Goal: Information Seeking & Learning: Check status

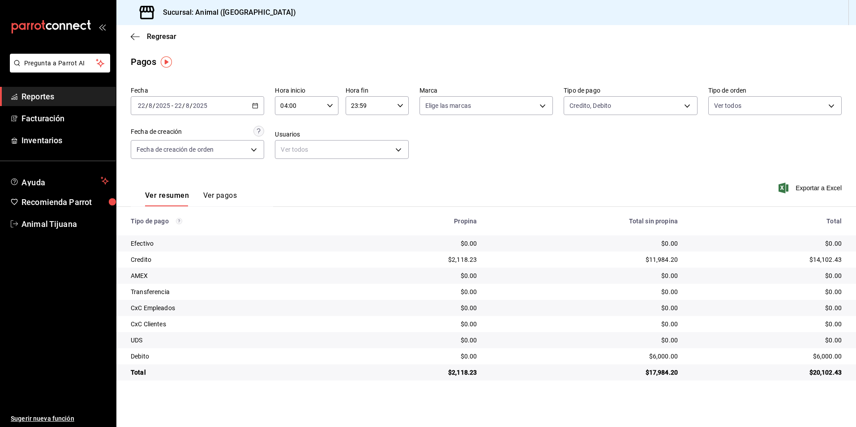
click at [561, 107] on div "Fecha [DATE] [DATE] - [DATE] [DATE] Hora inicio 04:00 Hora inicio Hora fin 23:5…" at bounding box center [486, 126] width 711 height 87
click at [591, 107] on body "Pregunta a Parrot AI Reportes Facturación Inventarios Ayuda Recomienda Parrot A…" at bounding box center [428, 213] width 856 height 427
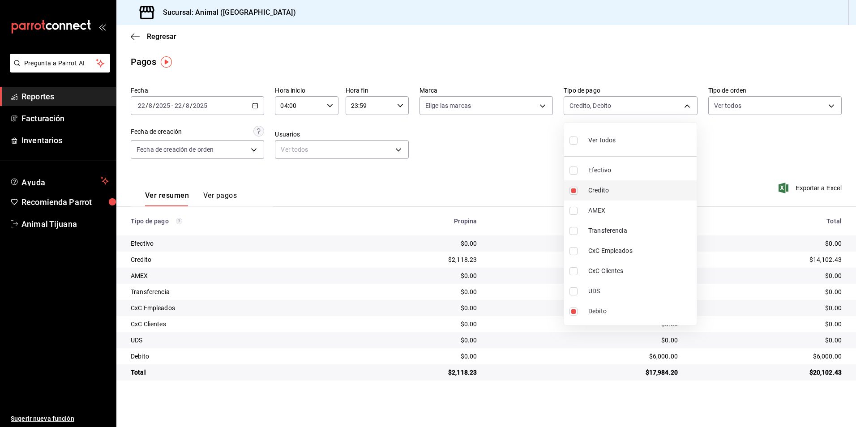
click at [585, 193] on li "Credito" at bounding box center [630, 190] width 133 height 20
type input "c7b29183-a811-4137-9cfa-21a61cd2bc4a"
checkbox input "false"
click at [585, 193] on li "Credito" at bounding box center [630, 190] width 133 height 20
type input "c7b29183-a811-4137-9cfa-21a61cd2bc4a,235ce608-f464-428a-9a71-314f665367d1"
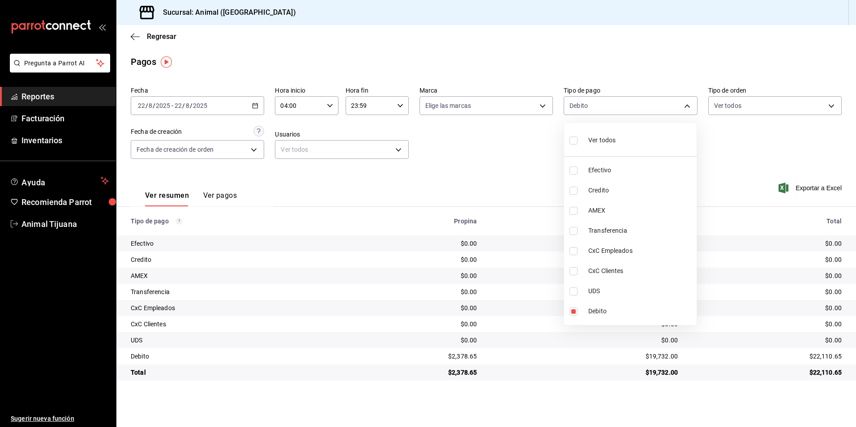
checkbox input "true"
click at [624, 135] on li "Ver todos" at bounding box center [630, 139] width 133 height 26
type input "b84c62b8-b02c-4970-ab2e-e166616419f2,235ce608-f464-428a-9a71-314f665367d1,53567…"
checkbox input "true"
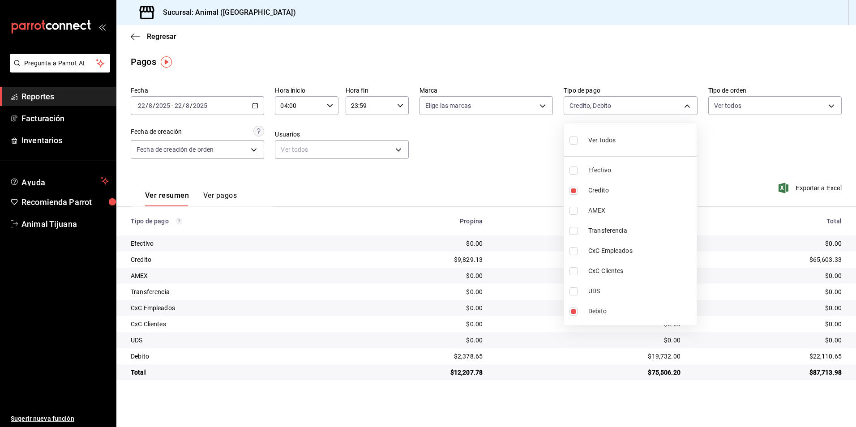
checkbox input "true"
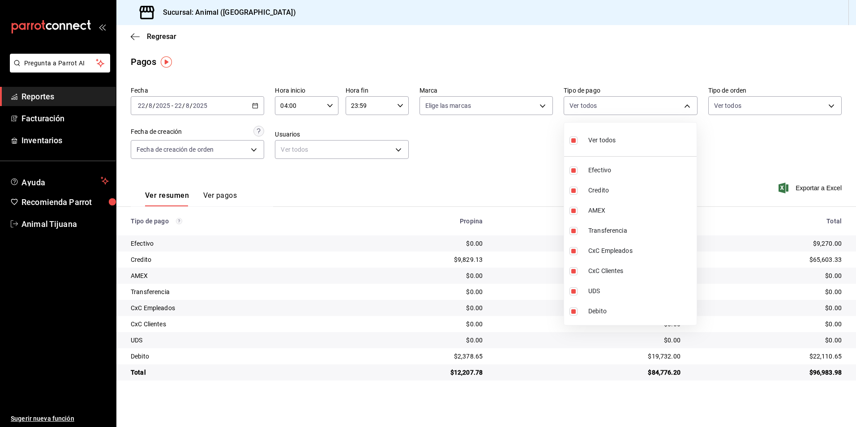
click at [581, 114] on div at bounding box center [428, 213] width 856 height 427
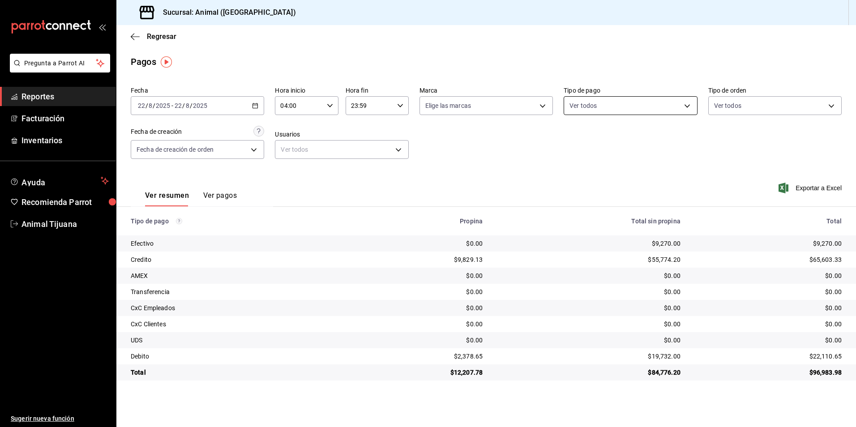
click at [593, 97] on body "Pregunta a Parrot AI Reportes Facturación Inventarios Ayuda Recomienda Parrot A…" at bounding box center [428, 213] width 856 height 427
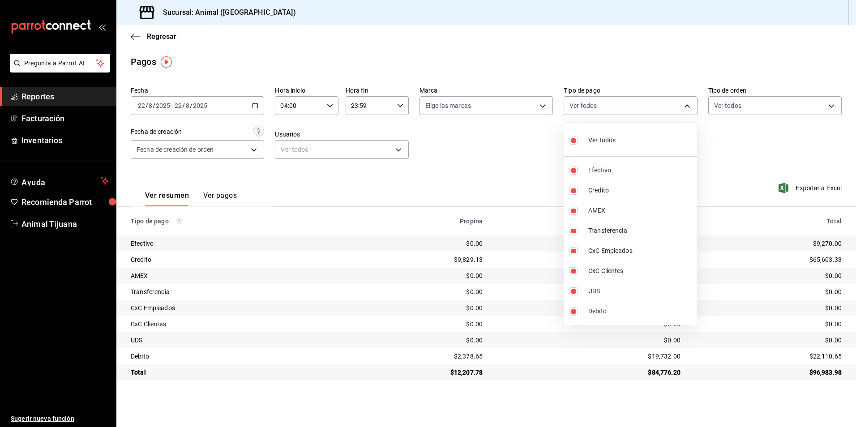
click at [612, 135] on div "Ver todos" at bounding box center [592, 139] width 46 height 19
checkbox input "false"
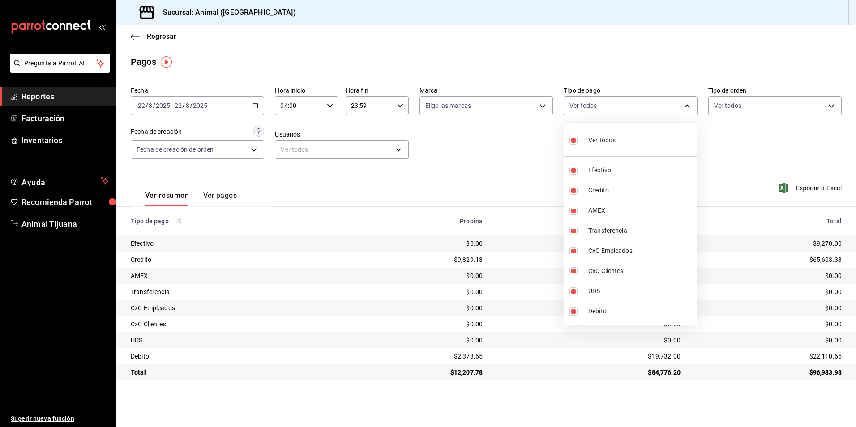
checkbox input "false"
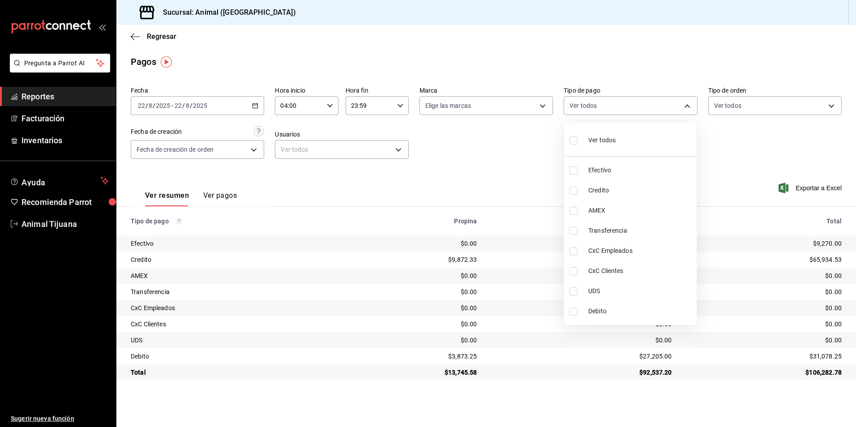
click at [538, 148] on div at bounding box center [428, 213] width 856 height 427
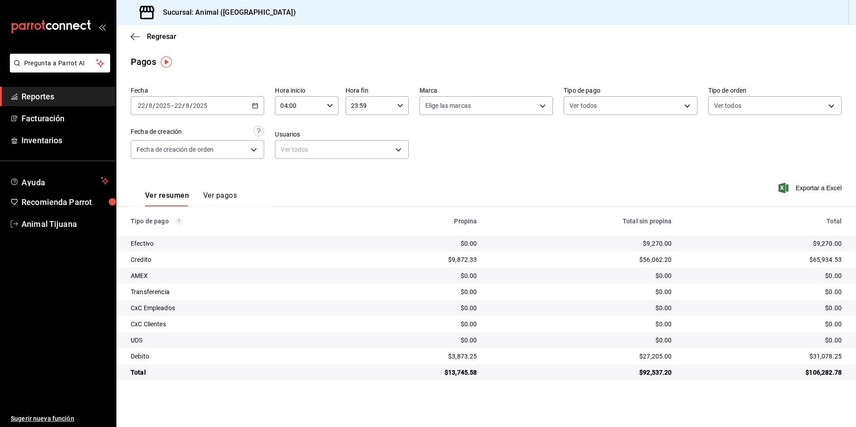
click at [54, 94] on span "Reportes" at bounding box center [64, 96] width 87 height 12
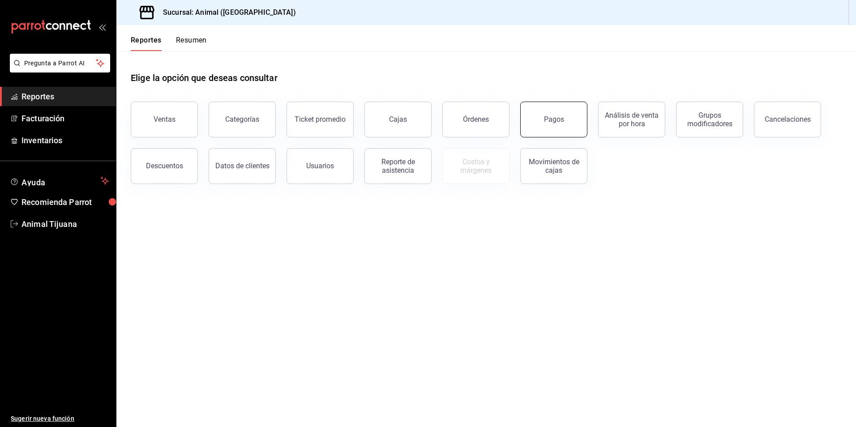
click at [551, 125] on button "Pagos" at bounding box center [553, 120] width 67 height 36
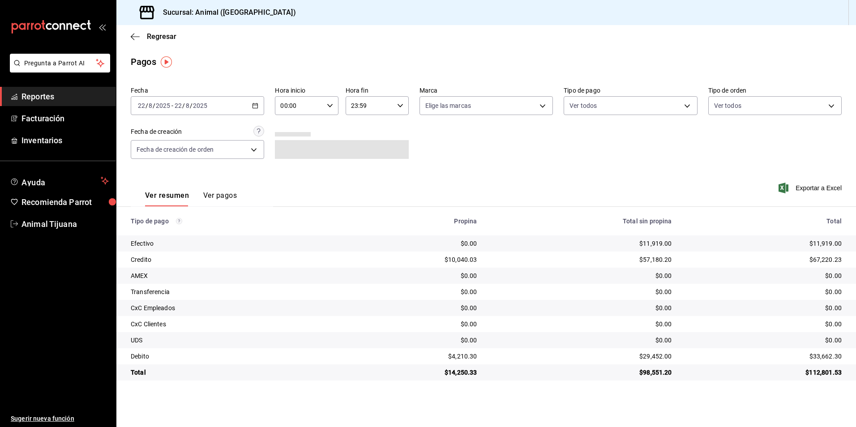
click at [322, 111] on input "00:00" at bounding box center [299, 106] width 48 height 18
click at [294, 169] on span "04" at bounding box center [290, 169] width 17 height 7
type input "04:00"
click at [502, 152] on div at bounding box center [428, 213] width 856 height 427
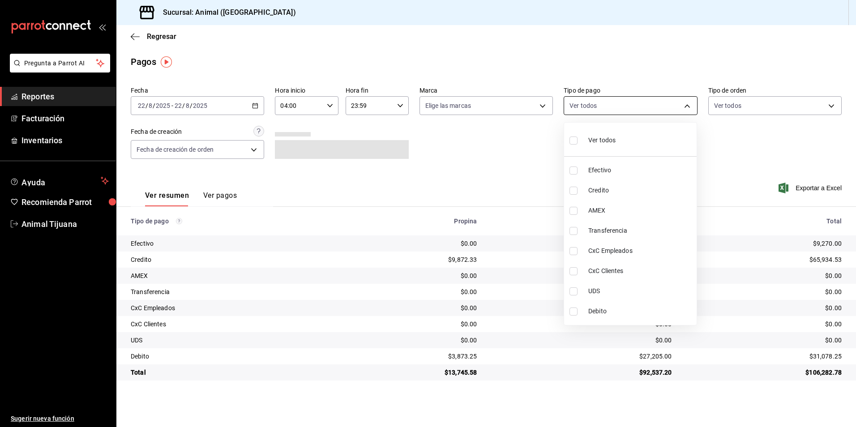
click at [609, 107] on body "Pregunta a Parrot AI Reportes Facturación Inventarios Ayuda Recomienda Parrot A…" at bounding box center [428, 213] width 856 height 427
click at [629, 197] on li "Credito" at bounding box center [630, 190] width 133 height 20
type input "235ce608-f464-428a-9a71-314f665367d1"
checkbox input "true"
click at [610, 313] on span "Debito" at bounding box center [640, 311] width 105 height 9
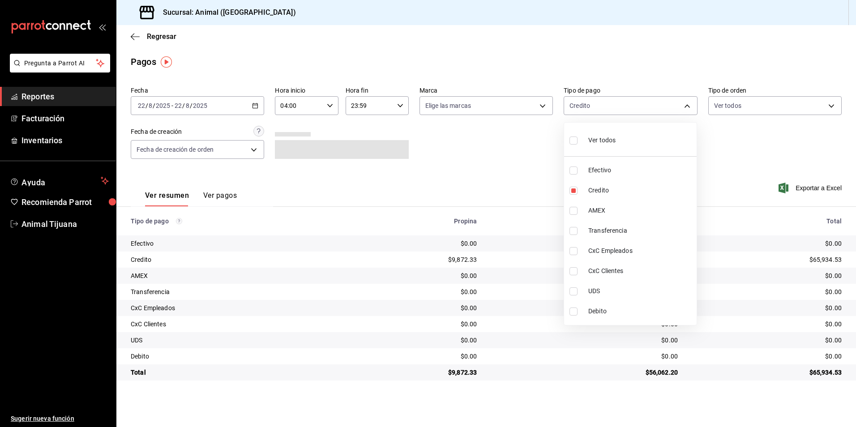
type input "235ce608-f464-428a-9a71-314f665367d1,c7b29183-a811-4137-9cfa-21a61cd2bc4a"
checkbox input "true"
click at [771, 363] on div at bounding box center [428, 213] width 856 height 427
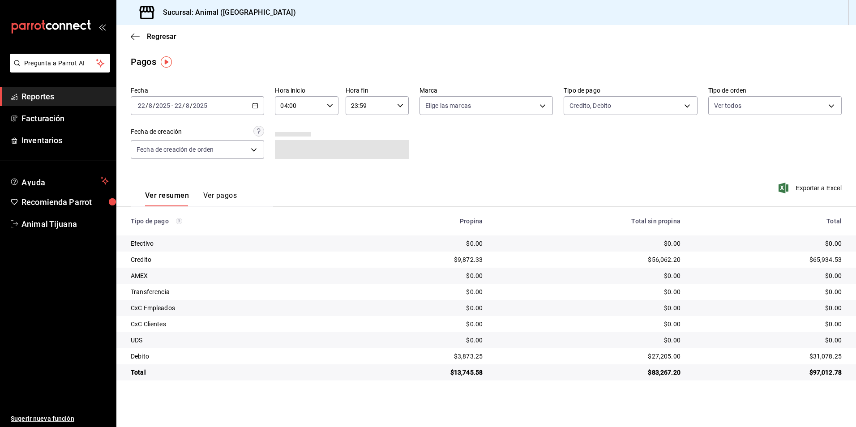
click at [505, 206] on div "Ver resumen Ver pagos Exportar a Excel" at bounding box center [486, 193] width 740 height 47
click at [357, 188] on div "Ver resumen Ver pagos Exportar a Excel" at bounding box center [486, 193] width 740 height 47
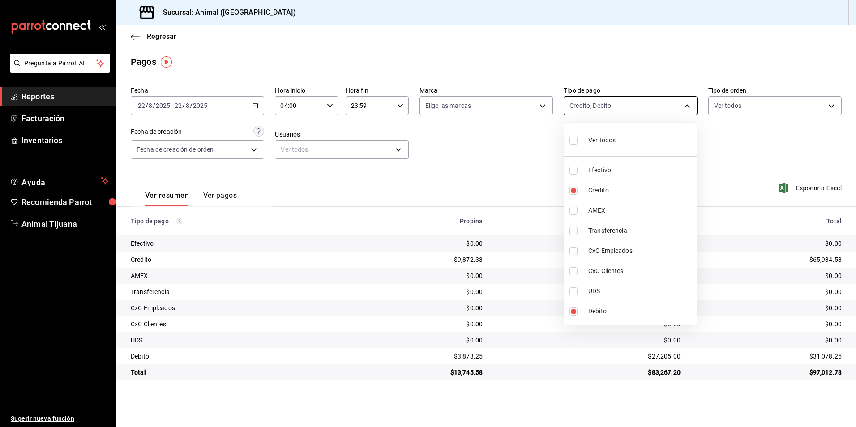
click at [608, 107] on body "Pregunta a Parrot AI Reportes Facturación Inventarios Ayuda Recomienda Parrot A…" at bounding box center [428, 213] width 856 height 427
click at [595, 140] on span "Ver todos" at bounding box center [601, 140] width 27 height 9
type input "b84c62b8-b02c-4970-ab2e-e166616419f2,235ce608-f464-428a-9a71-314f665367d1,53567…"
checkbox input "true"
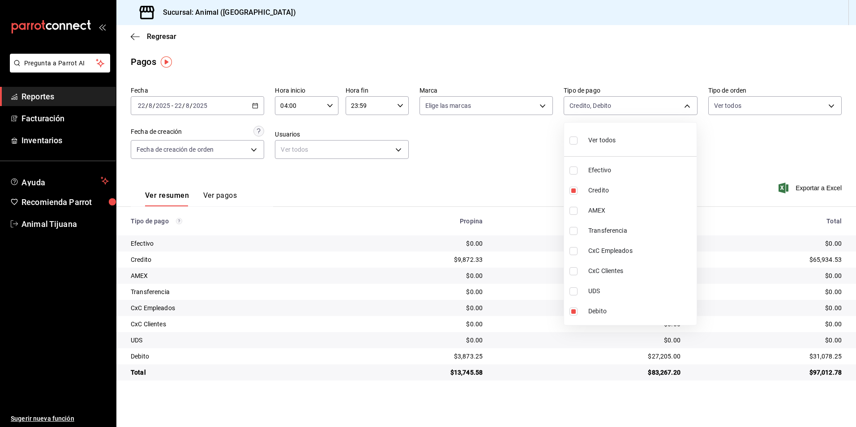
checkbox input "true"
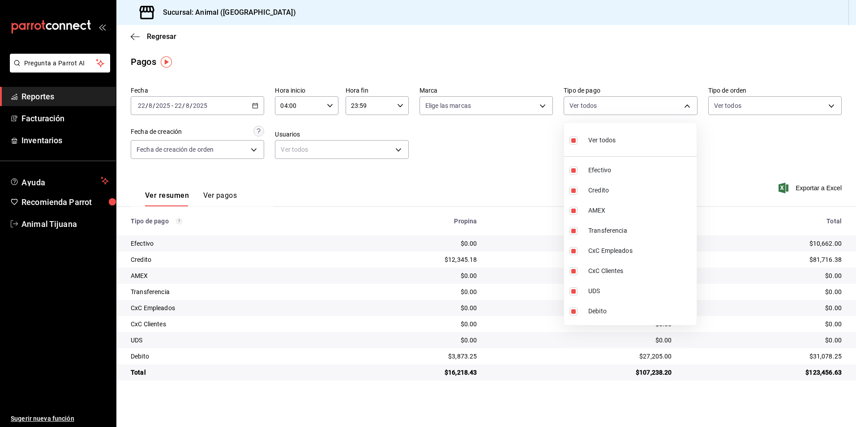
click at [595, 140] on span "Ver todos" at bounding box center [601, 140] width 27 height 9
checkbox input "false"
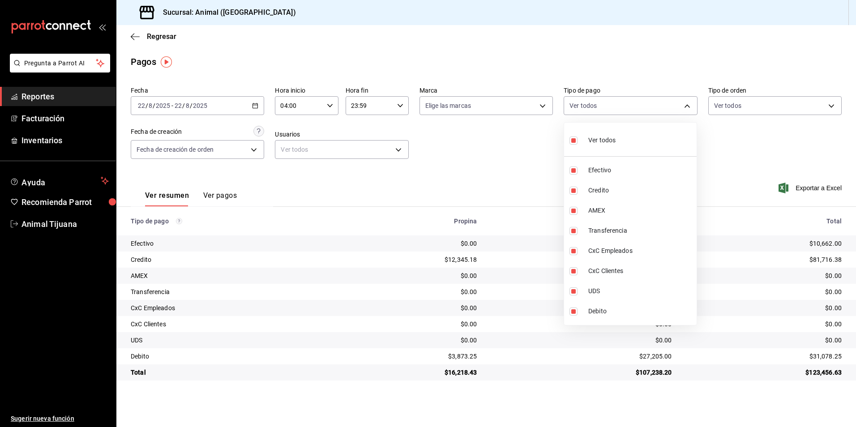
checkbox input "false"
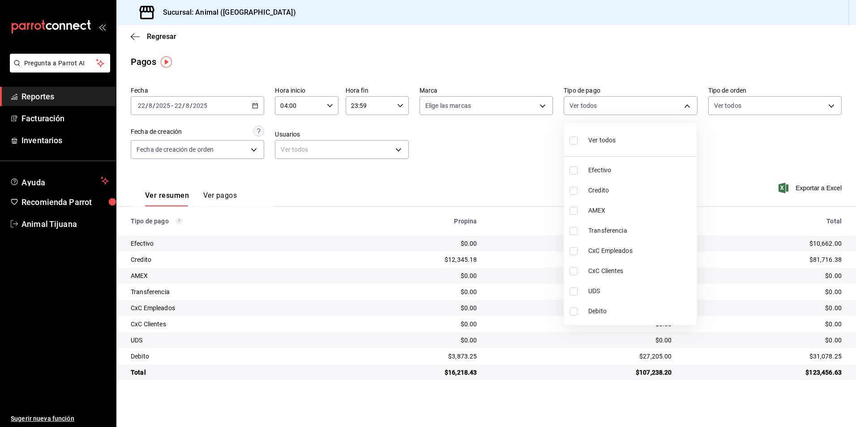
click at [603, 188] on span "Credito" at bounding box center [640, 190] width 105 height 9
type input "235ce608-f464-428a-9a71-314f665367d1"
checkbox input "true"
click at [589, 142] on span "Ver todos" at bounding box center [601, 140] width 27 height 9
type input "b84c62b8-b02c-4970-ab2e-e166616419f2,235ce608-f464-428a-9a71-314f665367d1,53567…"
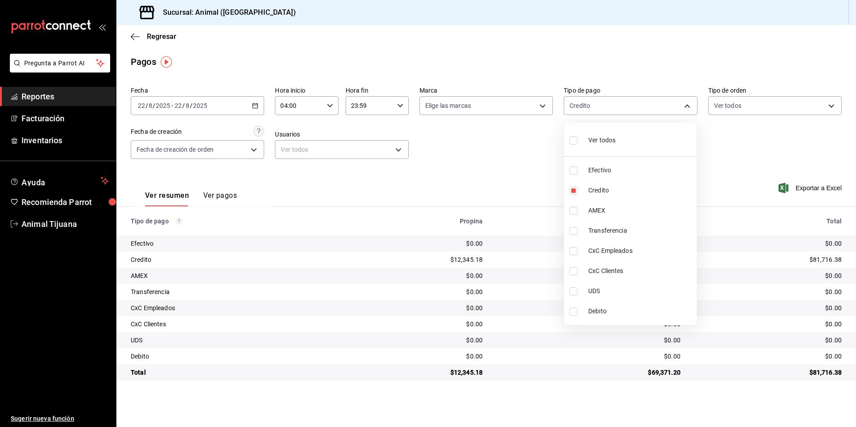
checkbox input "true"
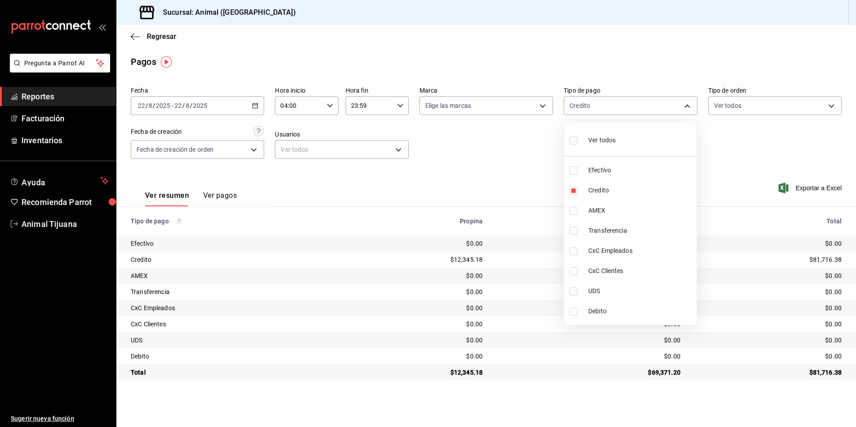
checkbox input "true"
click at [589, 142] on span "Ver todos" at bounding box center [601, 140] width 27 height 9
checkbox input "false"
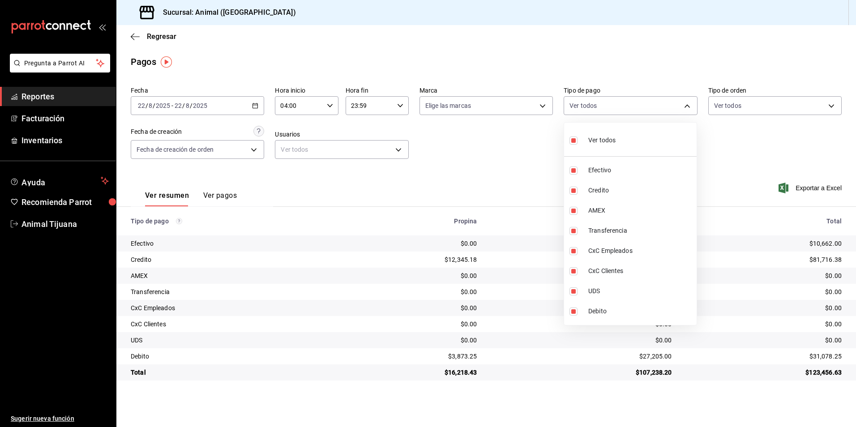
checkbox input "false"
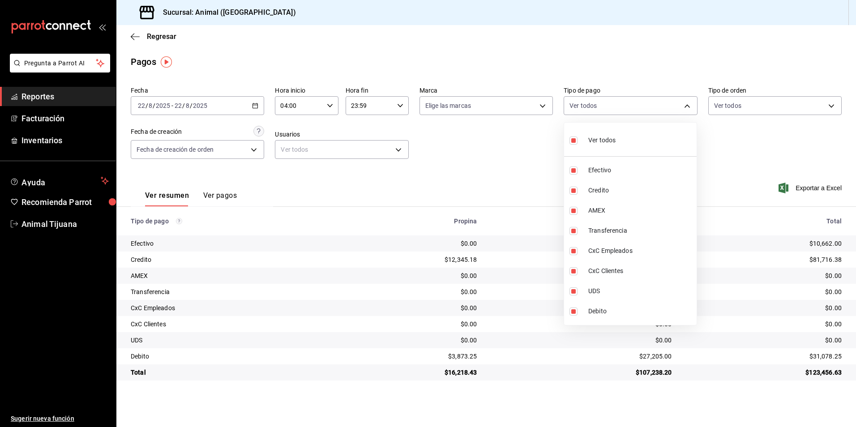
checkbox input "false"
click at [673, 137] on li "Ver todos" at bounding box center [630, 139] width 133 height 26
type input "b84c62b8-b02c-4970-ab2e-e166616419f2,235ce608-f464-428a-9a71-314f665367d1,53567…"
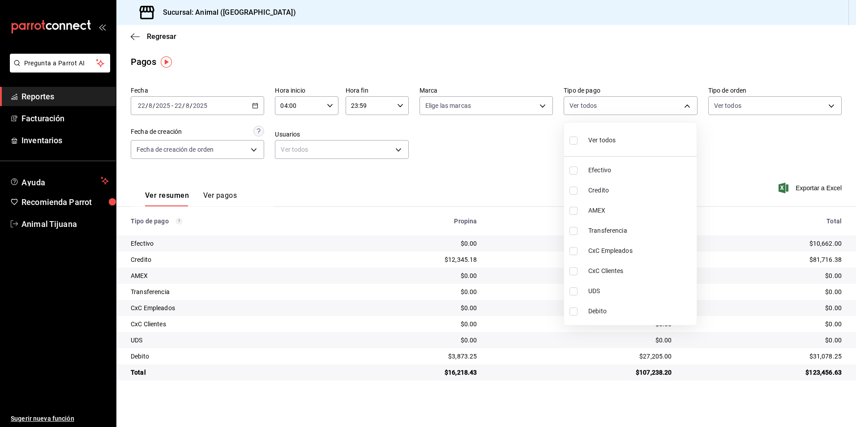
checkbox input "true"
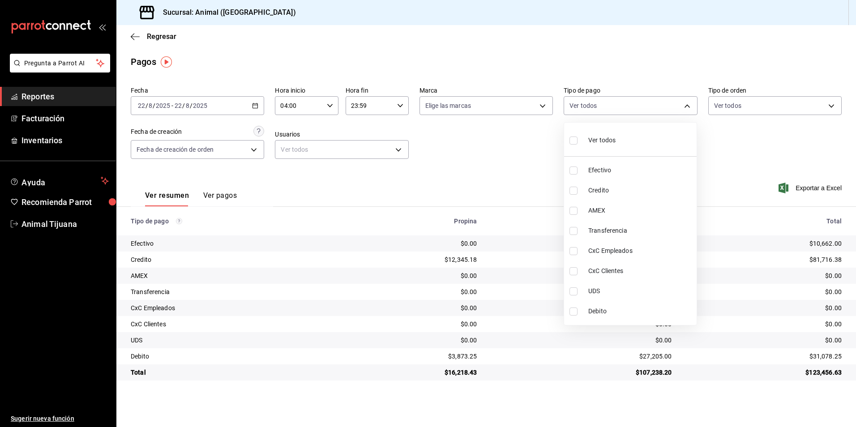
checkbox input "true"
click at [673, 137] on li "Ver todos" at bounding box center [630, 139] width 133 height 26
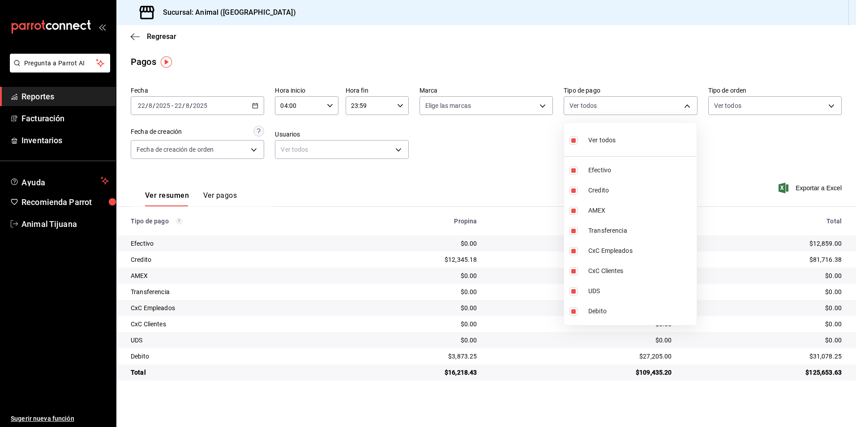
checkbox input "false"
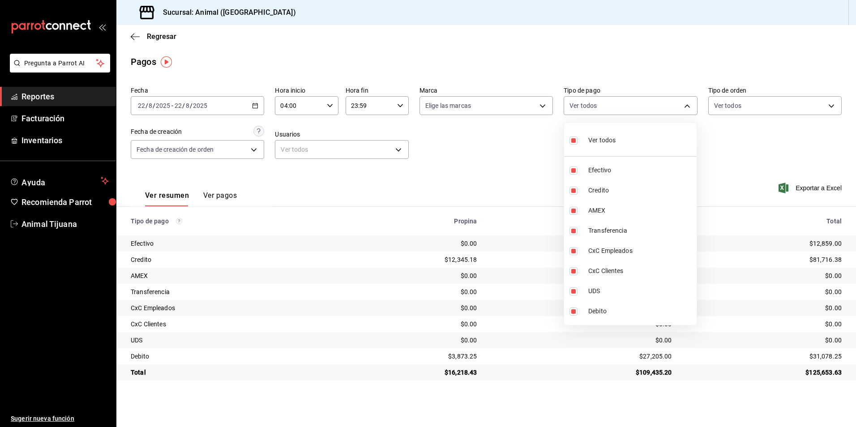
checkbox input "false"
click at [600, 133] on div "Ver todos" at bounding box center [592, 139] width 46 height 19
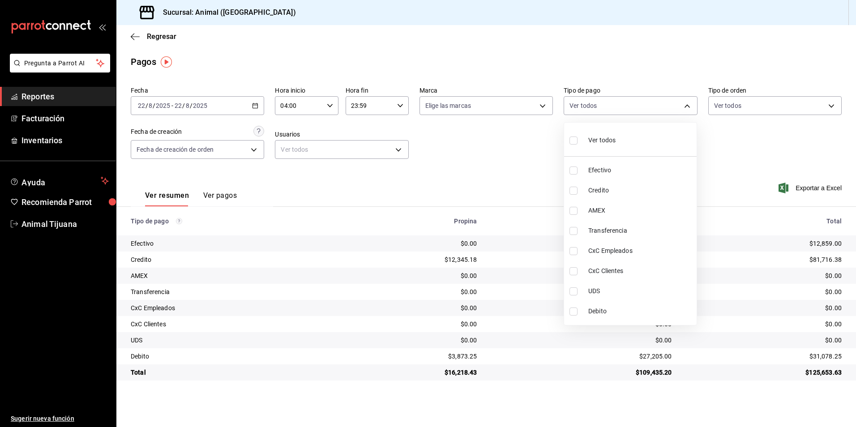
type input "b84c62b8-b02c-4970-ab2e-e166616419f2,235ce608-f464-428a-9a71-314f665367d1,53567…"
checkbox input "true"
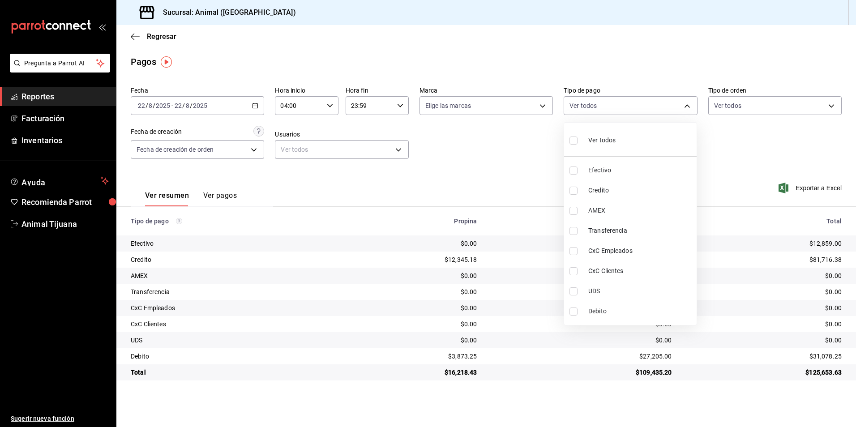
checkbox input "true"
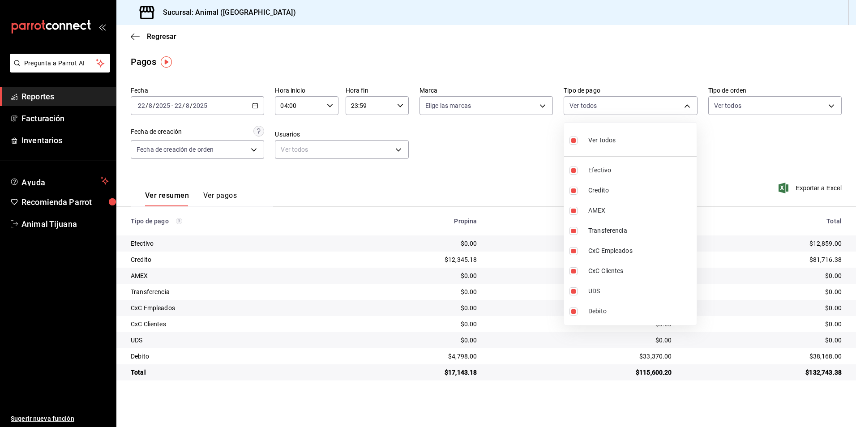
click at [600, 133] on div "Ver todos" at bounding box center [592, 139] width 46 height 19
checkbox input "false"
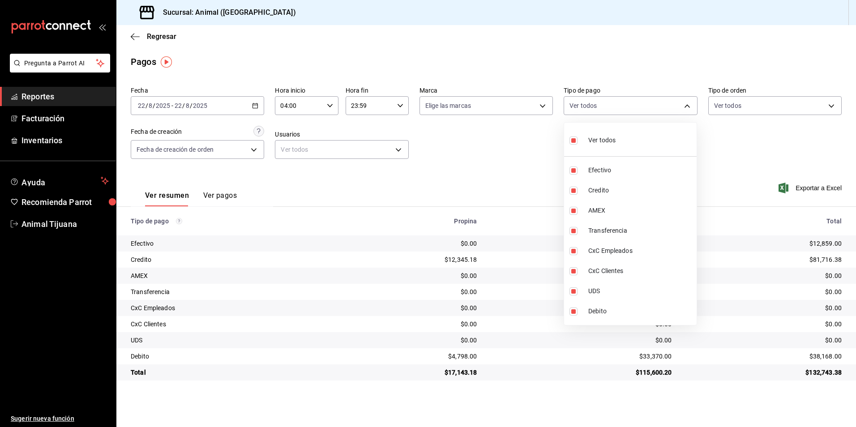
checkbox input "false"
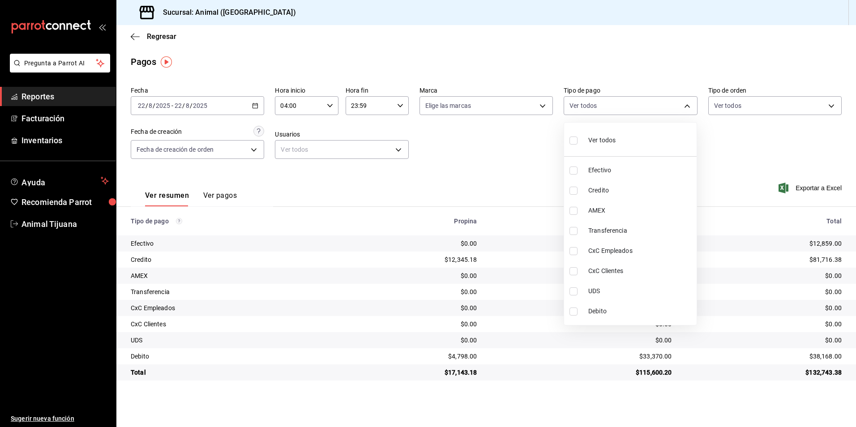
click at [662, 133] on li "Ver todos" at bounding box center [630, 139] width 133 height 26
type input "b84c62b8-b02c-4970-ab2e-e166616419f2,235ce608-f464-428a-9a71-314f665367d1,53567…"
checkbox input "true"
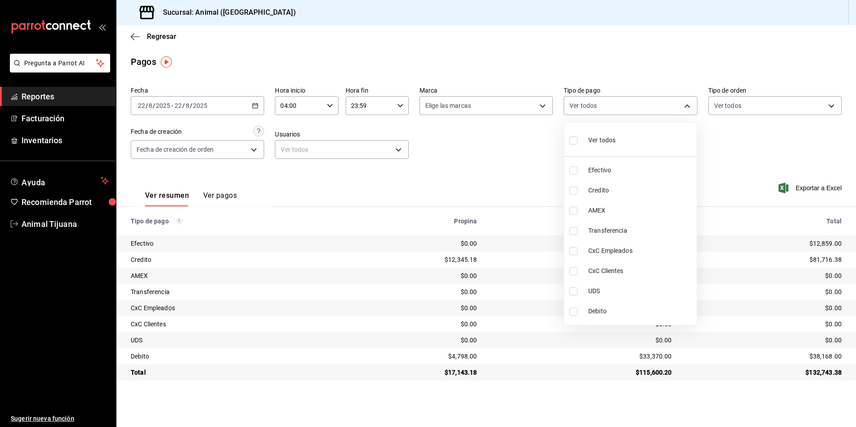
checkbox input "true"
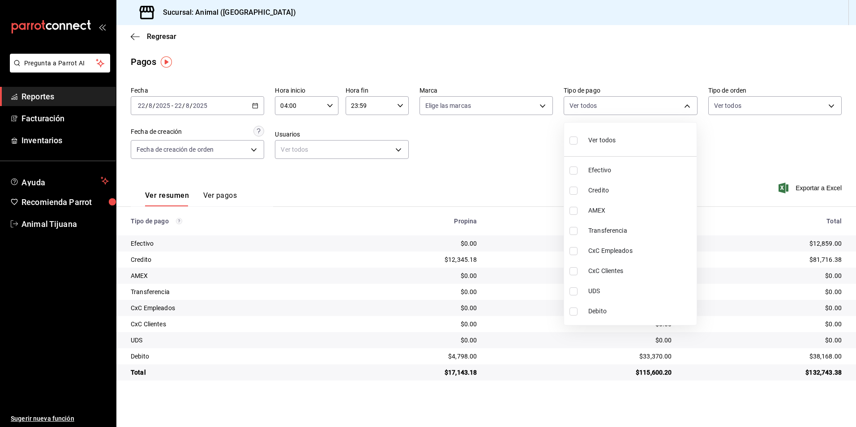
checkbox input "true"
click at [662, 133] on li "Ver todos" at bounding box center [630, 139] width 133 height 26
checkbox input "false"
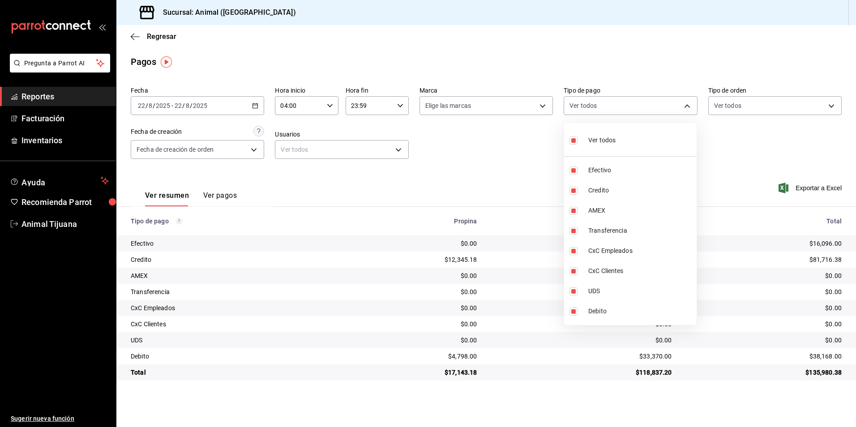
checkbox input "false"
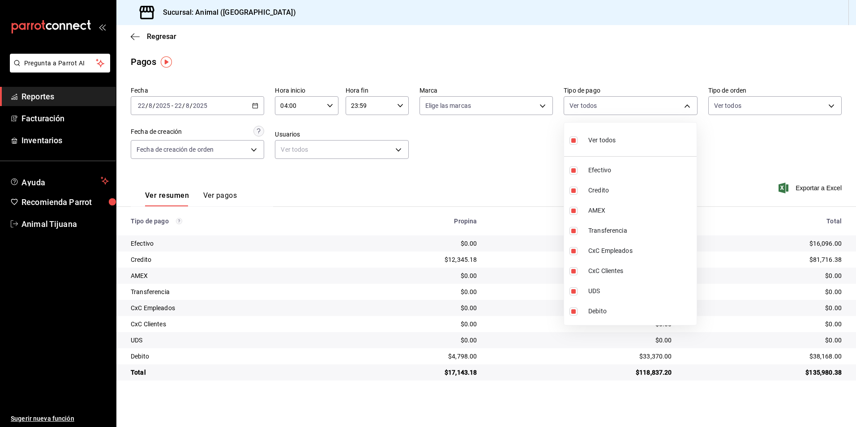
checkbox input "false"
click at [634, 144] on li "Ver todos" at bounding box center [630, 139] width 133 height 26
type input "b84c62b8-b02c-4970-ab2e-e166616419f2,235ce608-f464-428a-9a71-314f665367d1,53567…"
checkbox input "true"
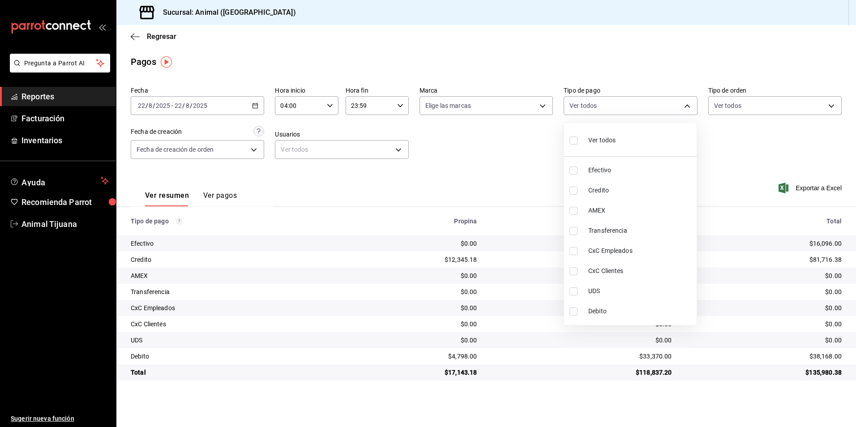
checkbox input "true"
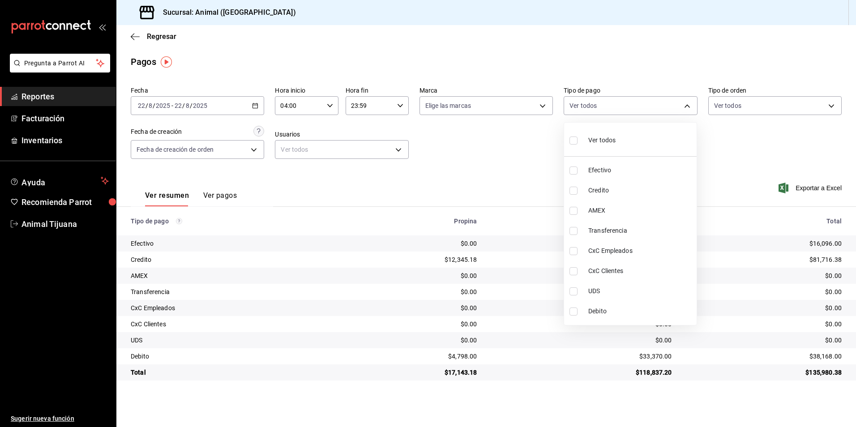
checkbox input "true"
click at [634, 144] on li "Ver todos" at bounding box center [630, 139] width 133 height 26
checkbox input "false"
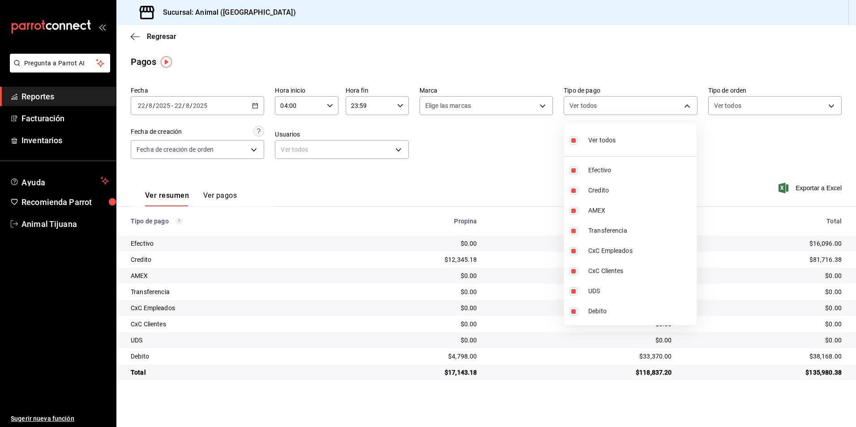
checkbox input "false"
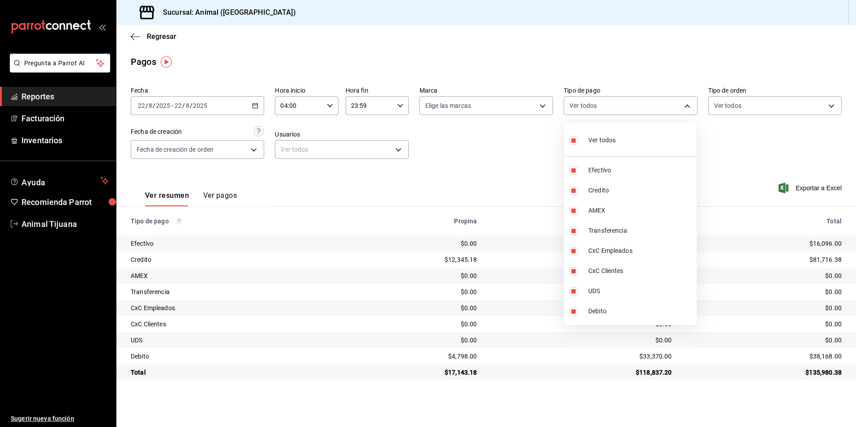
checkbox input "false"
click at [593, 134] on div "Ver todos" at bounding box center [592, 139] width 46 height 19
type input "b84c62b8-b02c-4970-ab2e-e166616419f2,235ce608-f464-428a-9a71-314f665367d1,53567…"
checkbox input "true"
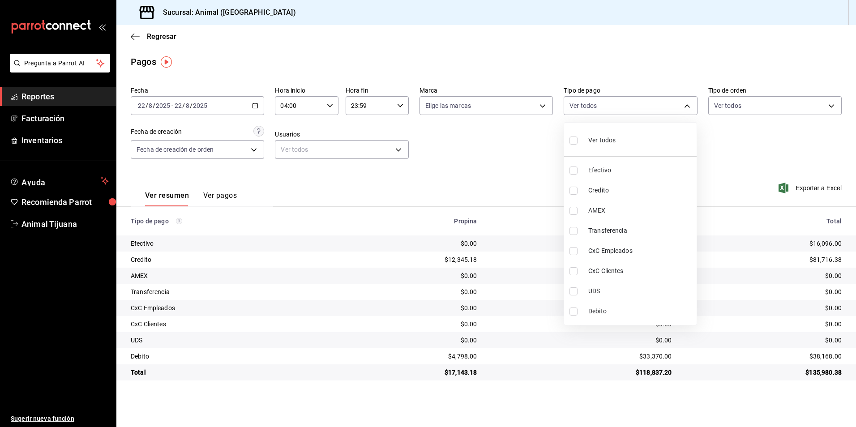
checkbox input "true"
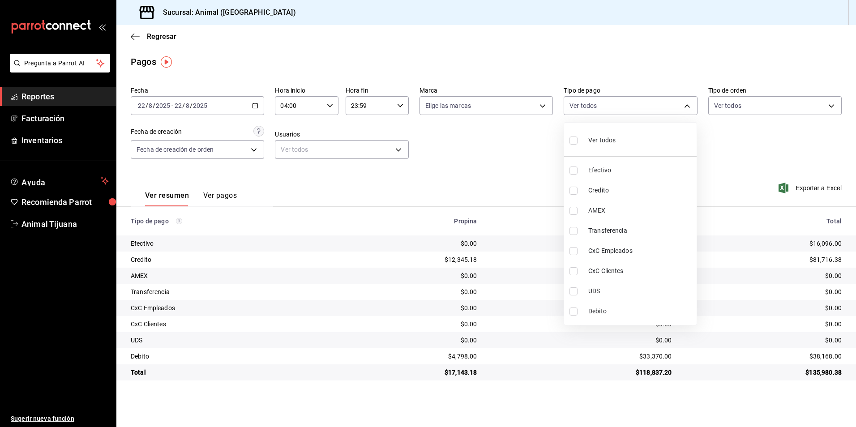
checkbox input "true"
click at [592, 137] on span "Ver todos" at bounding box center [601, 140] width 27 height 9
checkbox input "false"
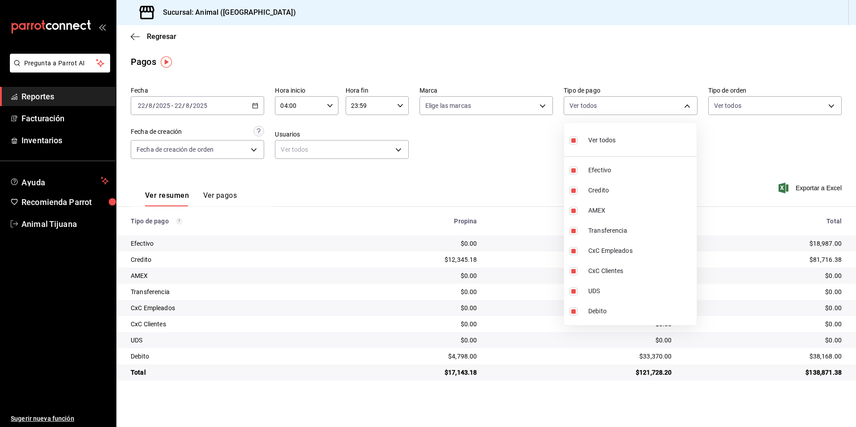
checkbox input "false"
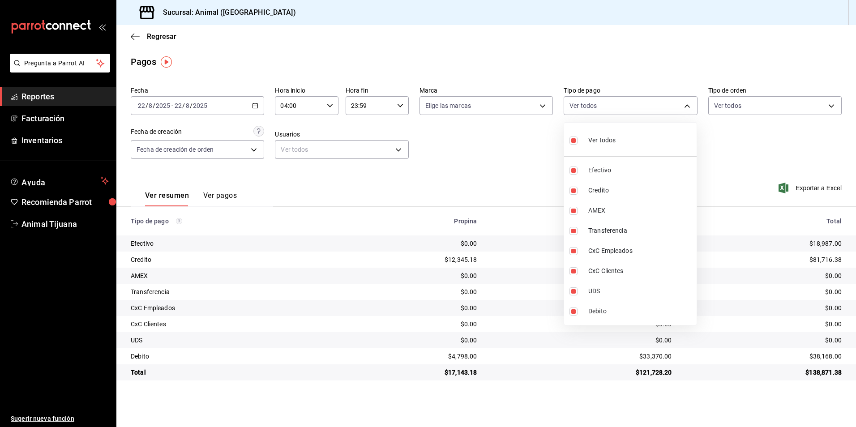
checkbox input "false"
click at [603, 133] on div "Ver todos" at bounding box center [592, 139] width 46 height 19
type input "b84c62b8-b02c-4970-ab2e-e166616419f2,235ce608-f464-428a-9a71-314f665367d1,53567…"
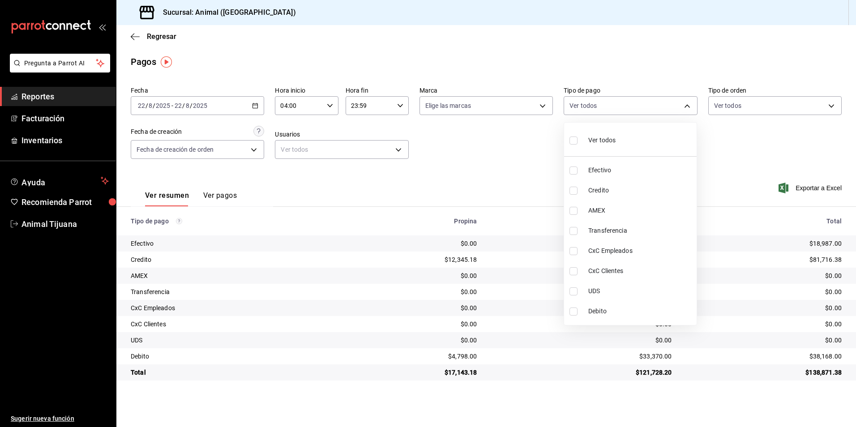
checkbox input "true"
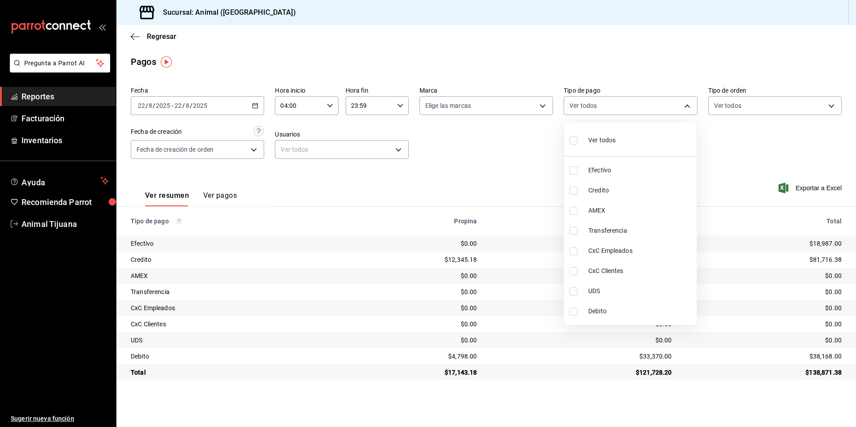
checkbox input "true"
click at [603, 136] on span "Ver todos" at bounding box center [601, 140] width 27 height 9
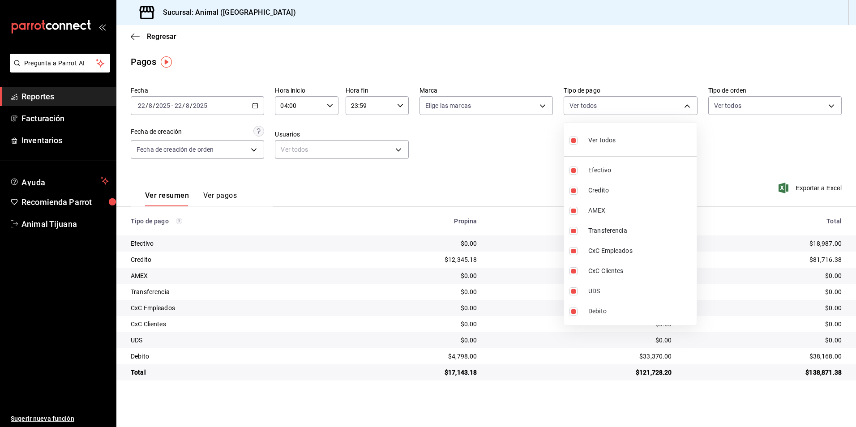
checkbox input "false"
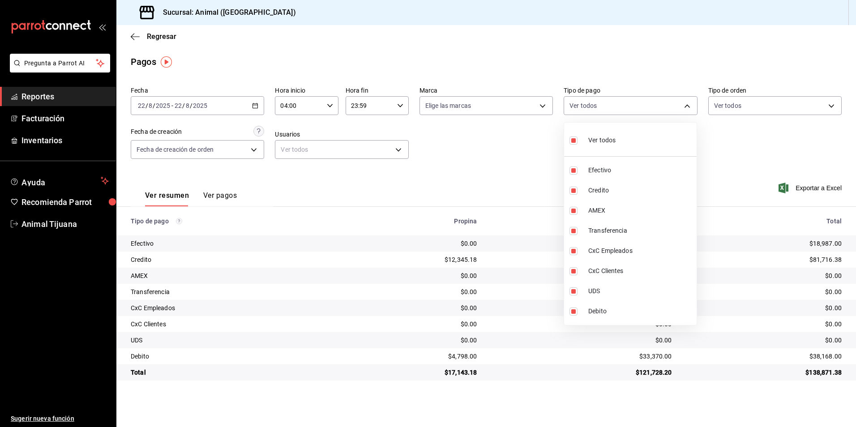
checkbox input "false"
click at [583, 145] on div "Ver todos" at bounding box center [592, 139] width 46 height 19
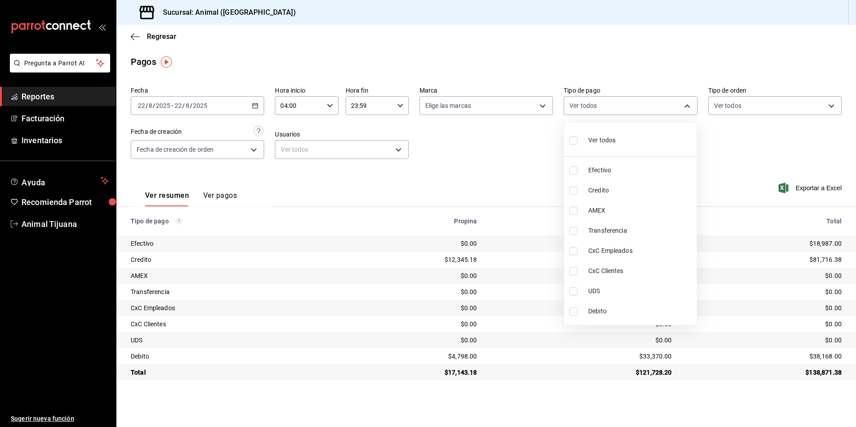
type input "b84c62b8-b02c-4970-ab2e-e166616419f2,235ce608-f464-428a-9a71-314f665367d1,53567…"
checkbox input "true"
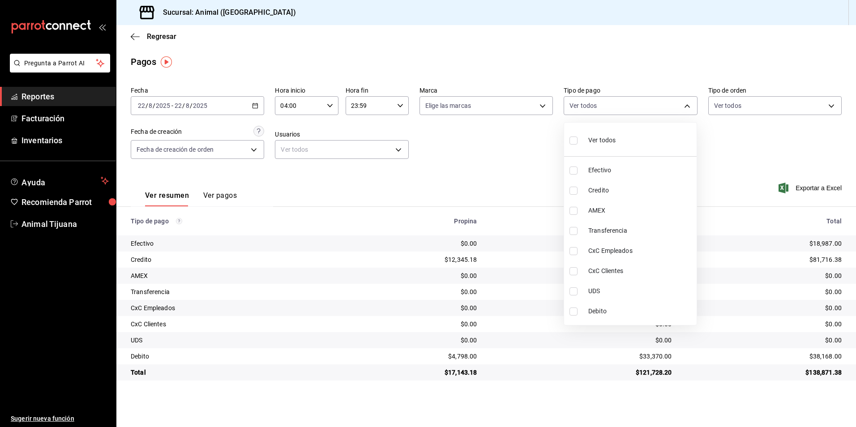
checkbox input "true"
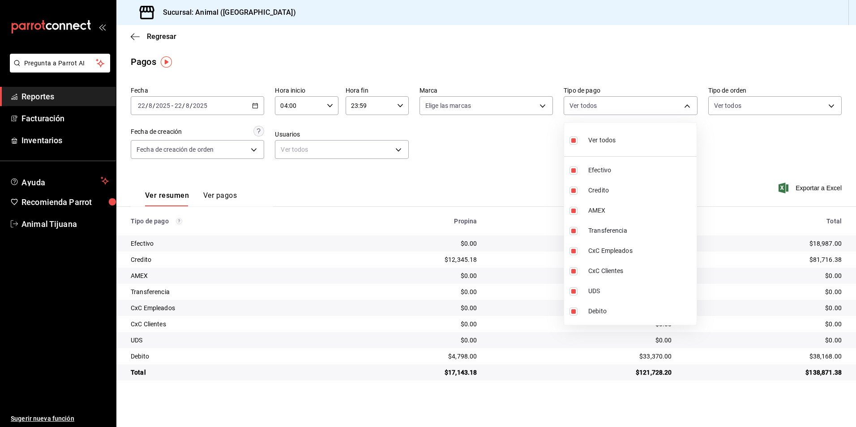
click at [583, 145] on div "Ver todos" at bounding box center [592, 139] width 46 height 19
checkbox input "false"
click at [625, 136] on li "Ver todos" at bounding box center [630, 139] width 133 height 26
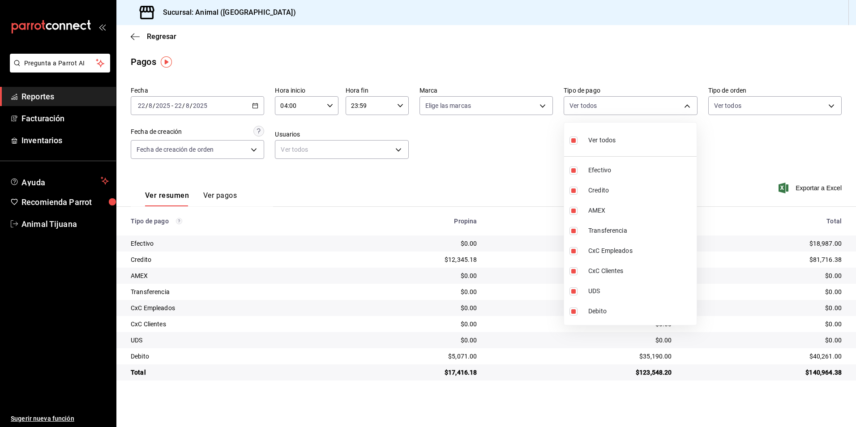
click at [629, 140] on li "Ver todos" at bounding box center [630, 139] width 133 height 26
click at [607, 188] on span "Credito" at bounding box center [640, 190] width 105 height 9
click at [611, 308] on span "Debito" at bounding box center [640, 311] width 105 height 9
click at [612, 149] on div "Ver todos" at bounding box center [592, 139] width 46 height 19
click at [621, 135] on li "Ver todos" at bounding box center [630, 139] width 133 height 26
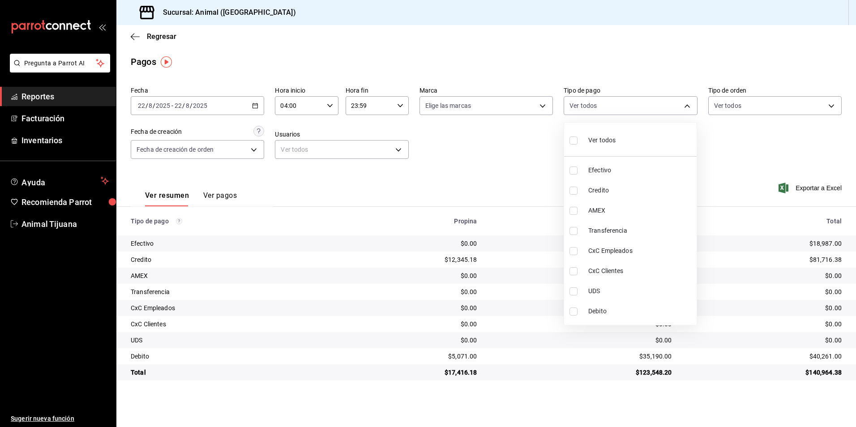
click at [612, 137] on span "Ver todos" at bounding box center [601, 140] width 27 height 9
click at [612, 145] on div "Ver todos" at bounding box center [592, 139] width 46 height 19
click at [626, 146] on li "Ver todos" at bounding box center [630, 139] width 133 height 26
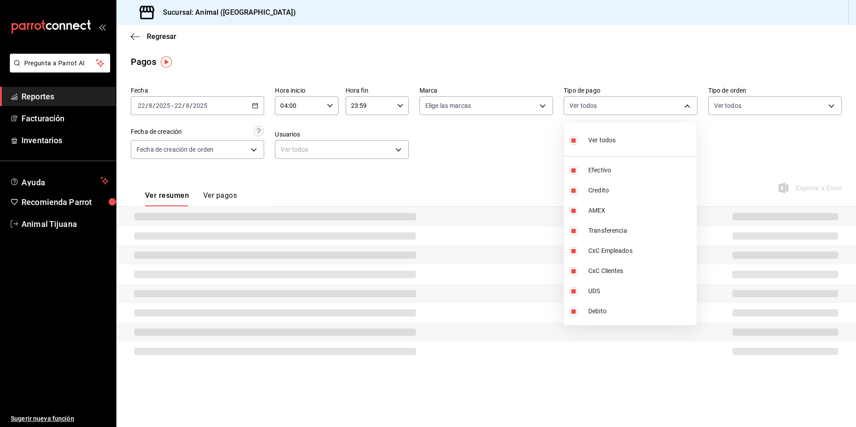
click at [626, 146] on li "Ver todos" at bounding box center [630, 139] width 133 height 26
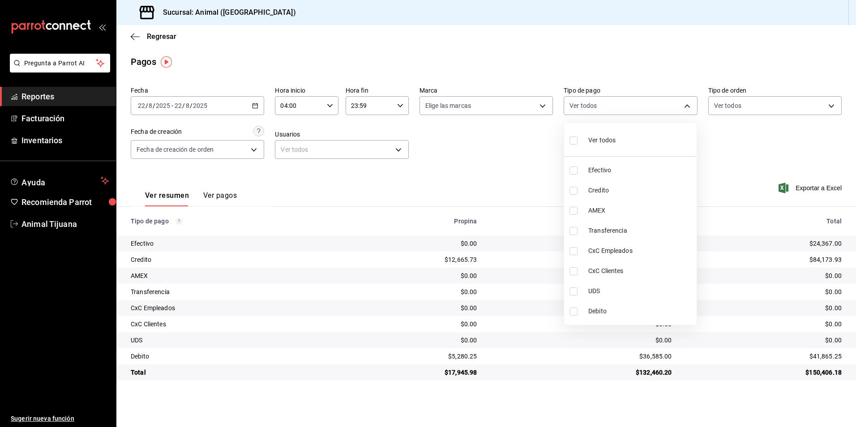
click at [647, 184] on li "Credito" at bounding box center [630, 190] width 133 height 20
click at [610, 312] on span "Debito" at bounding box center [640, 311] width 105 height 9
click at [601, 135] on div "Ver todos" at bounding box center [592, 139] width 46 height 19
click at [617, 146] on li "Ver todos" at bounding box center [630, 139] width 133 height 26
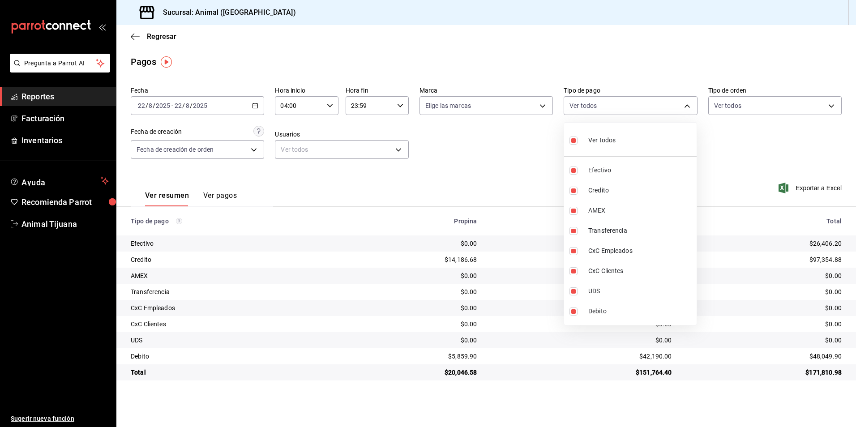
click at [617, 146] on li "Ver todos" at bounding box center [630, 139] width 133 height 26
click at [626, 134] on li "Ver todos" at bounding box center [630, 139] width 133 height 26
click at [667, 376] on div at bounding box center [428, 213] width 856 height 427
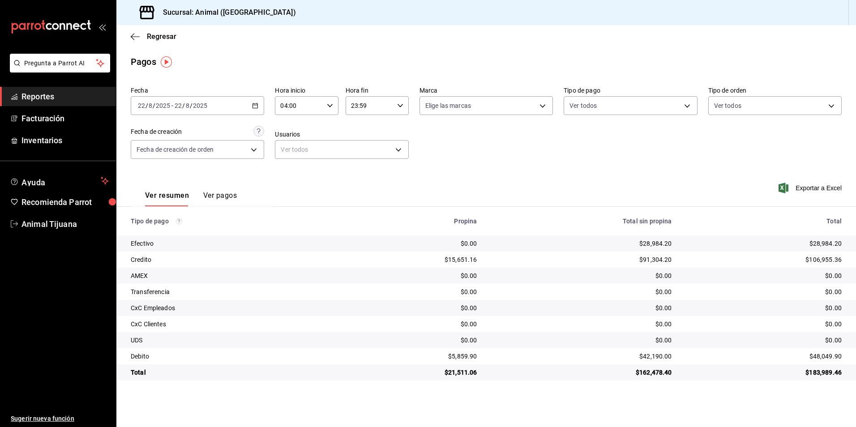
click at [647, 93] on div "Ver todos" at bounding box center [630, 104] width 133 height 22
click at [646, 98] on body "Pregunta a Parrot AI Reportes Facturación Inventarios Ayuda Recomienda Parrot A…" at bounding box center [428, 213] width 856 height 427
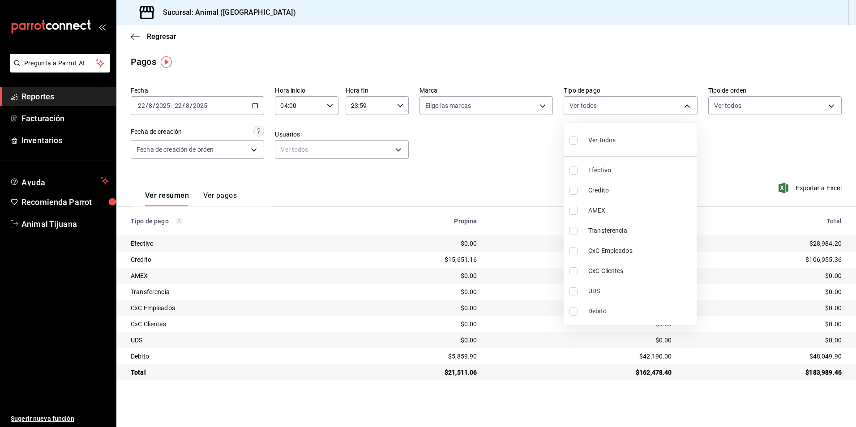
click at [626, 188] on span "Credito" at bounding box center [640, 190] width 105 height 9
click at [611, 310] on span "Debito" at bounding box center [640, 311] width 105 height 9
click at [569, 144] on input "checkbox" at bounding box center [573, 141] width 8 height 8
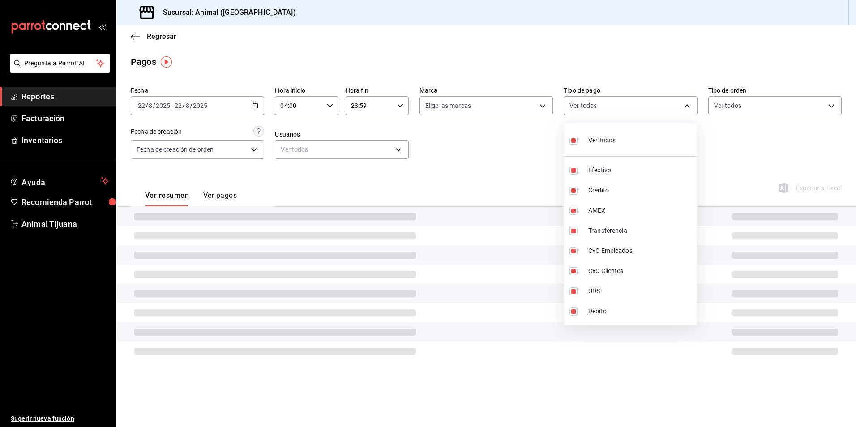
click at [569, 144] on input "checkbox" at bounding box center [573, 141] width 8 height 8
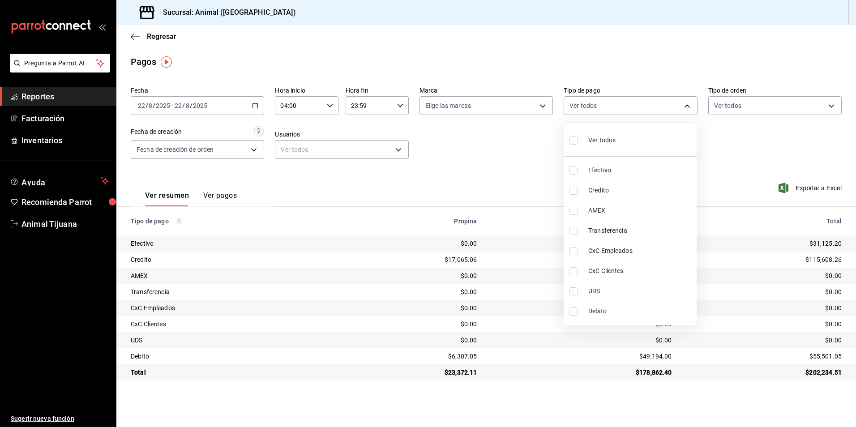
click at [634, 191] on span "Credito" at bounding box center [640, 190] width 105 height 9
click at [611, 313] on span "Debito" at bounding box center [640, 311] width 105 height 9
click at [774, 427] on html "Pregunta a Parrot AI Reportes Facturación Inventarios Ayuda Recomienda Parrot A…" at bounding box center [428, 213] width 856 height 427
click at [625, 147] on li "Ver todos" at bounding box center [630, 139] width 133 height 26
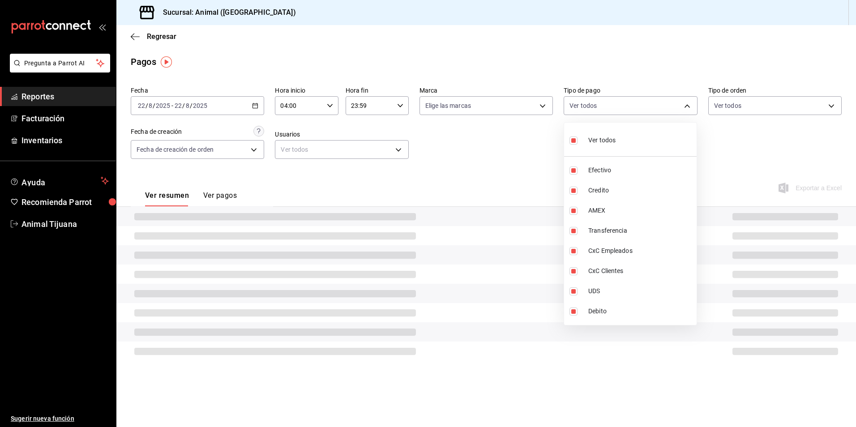
click at [625, 146] on li "Ver todos" at bounding box center [630, 139] width 133 height 26
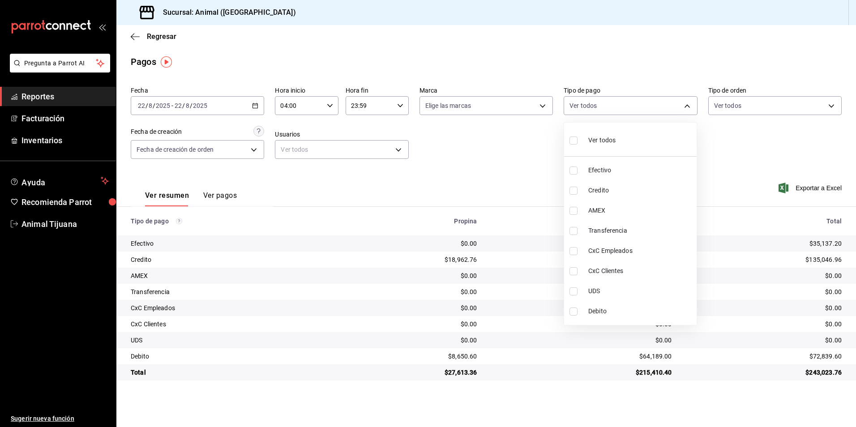
click at [635, 132] on li "Ver todos" at bounding box center [630, 139] width 133 height 26
click at [633, 134] on li "Ver todos" at bounding box center [630, 139] width 133 height 26
drag, startPoint x: 660, startPoint y: 190, endPoint x: 642, endPoint y: 233, distance: 46.6
click at [660, 189] on span "Credito" at bounding box center [640, 190] width 105 height 9
click at [614, 308] on span "Debito" at bounding box center [640, 311] width 105 height 9
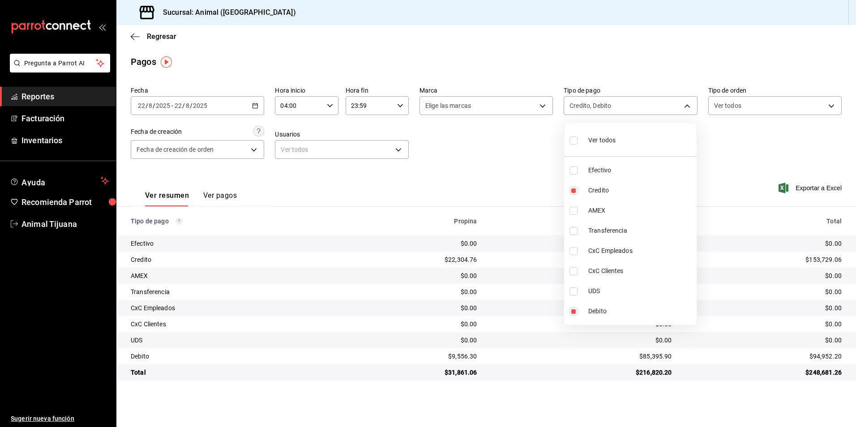
click at [610, 146] on div "Ver todos" at bounding box center [592, 139] width 46 height 19
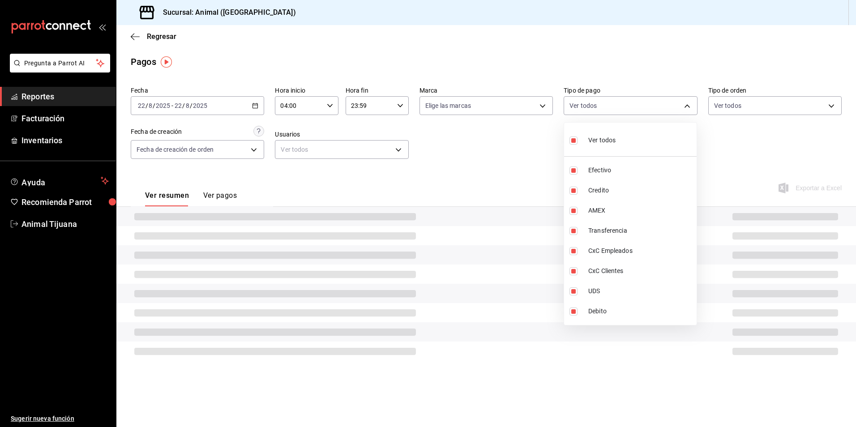
click at [610, 145] on div "Ver todos" at bounding box center [592, 139] width 46 height 19
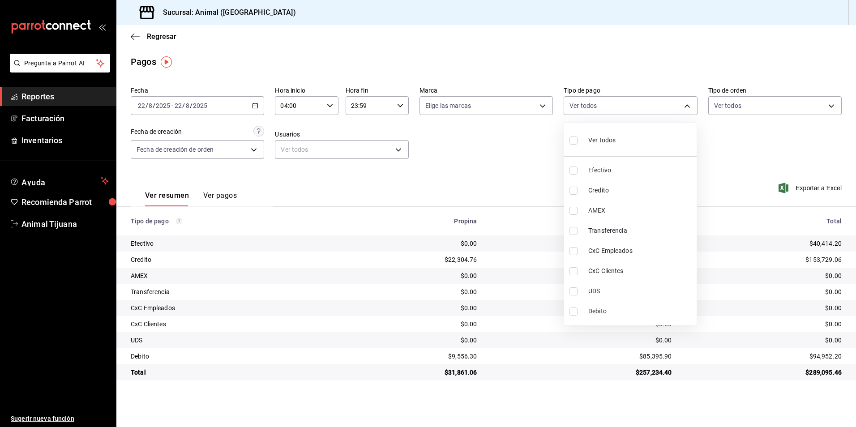
click at [640, 191] on span "Credito" at bounding box center [640, 190] width 105 height 9
click at [606, 312] on span "Debito" at bounding box center [640, 311] width 105 height 9
click at [603, 385] on div "Ver todos Efectivo Credito AMEX Transferencia CxC Empleados CxC Clientes UDS De…" at bounding box center [428, 213] width 856 height 427
click at [612, 141] on span "Ver todos" at bounding box center [601, 140] width 27 height 9
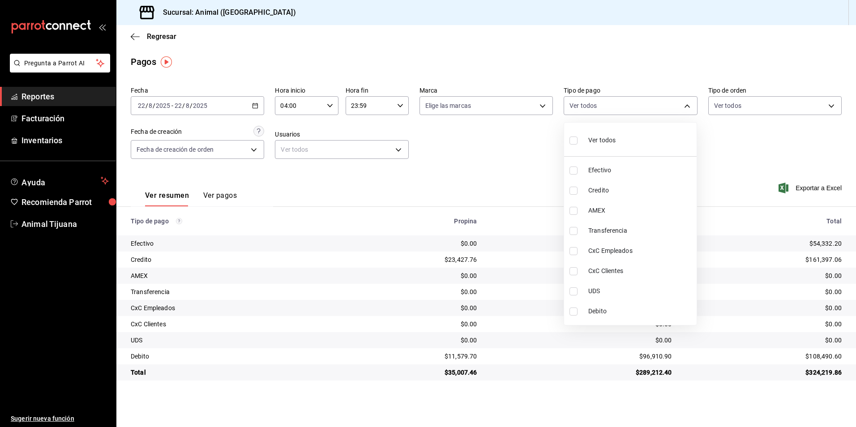
click at [488, 178] on div at bounding box center [428, 213] width 856 height 427
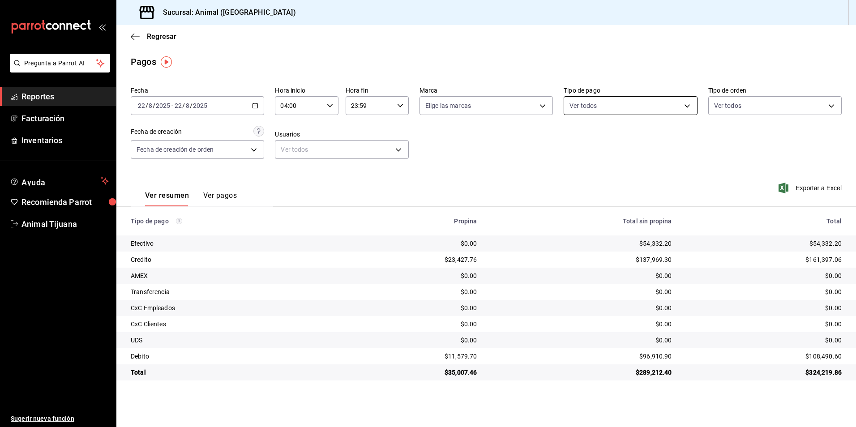
click at [620, 105] on body "Pregunta a Parrot AI Reportes Facturación Inventarios Ayuda Recomienda Parrot A…" at bounding box center [428, 213] width 856 height 427
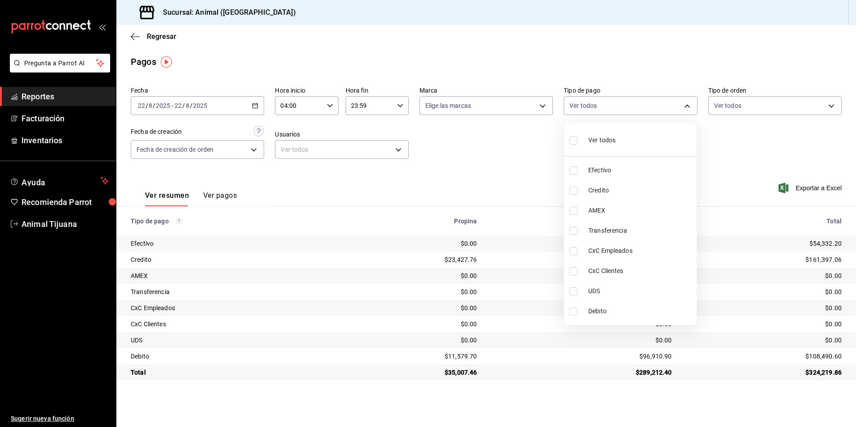
click at [596, 189] on span "Credito" at bounding box center [640, 190] width 105 height 9
click at [604, 318] on li "Debito" at bounding box center [630, 311] width 133 height 20
click at [574, 132] on div "Ver todos" at bounding box center [592, 139] width 46 height 19
click at [154, 40] on div at bounding box center [428, 213] width 856 height 427
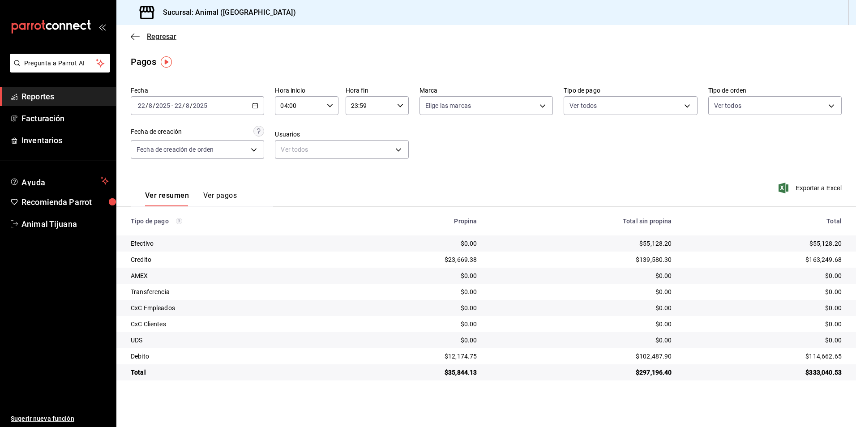
click at [160, 36] on span "Regresar" at bounding box center [162, 36] width 30 height 9
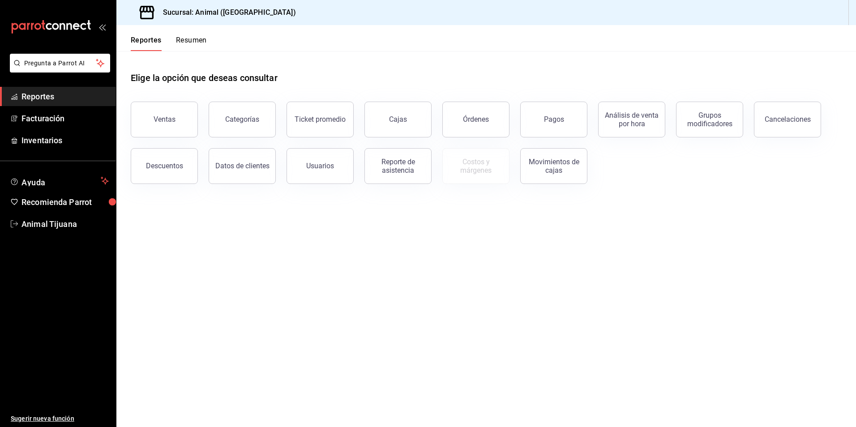
click at [195, 42] on button "Resumen" at bounding box center [191, 43] width 31 height 15
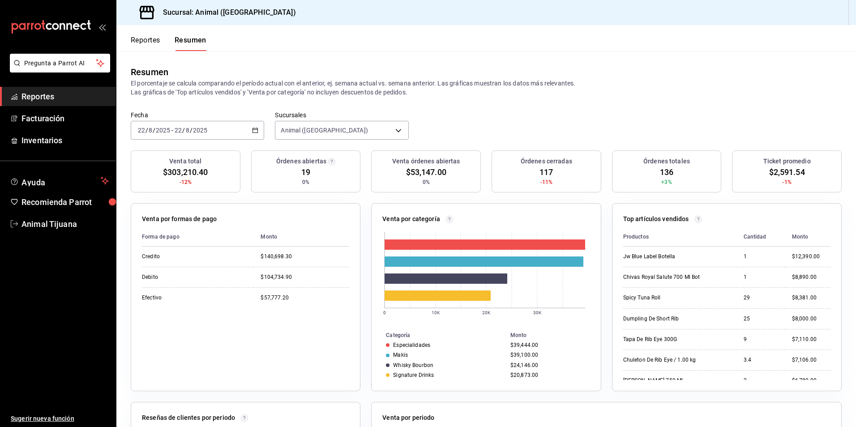
click at [131, 43] on button "Reportes" at bounding box center [146, 43] width 30 height 15
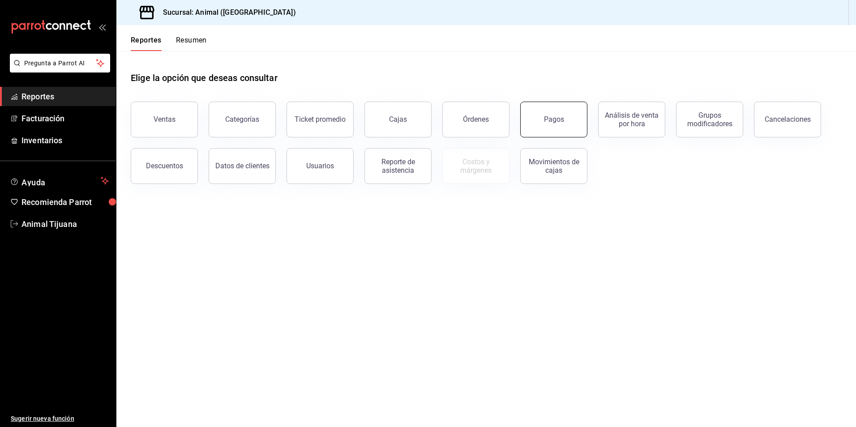
click at [536, 129] on button "Pagos" at bounding box center [553, 120] width 67 height 36
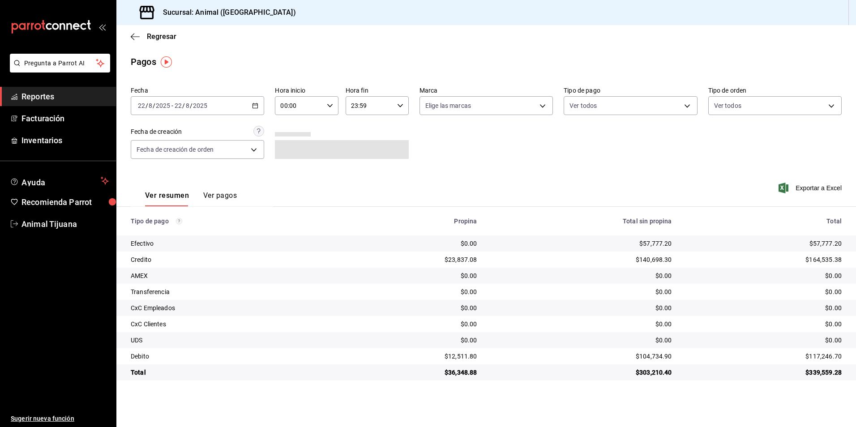
click at [257, 109] on div "[DATE] [DATE] - [DATE] [DATE]" at bounding box center [197, 105] width 133 height 19
click at [740, 192] on div "Exportar a Excel" at bounding box center [770, 188] width 142 height 37
click at [257, 98] on div "[DATE] [DATE] - [DATE] [DATE]" at bounding box center [197, 105] width 133 height 19
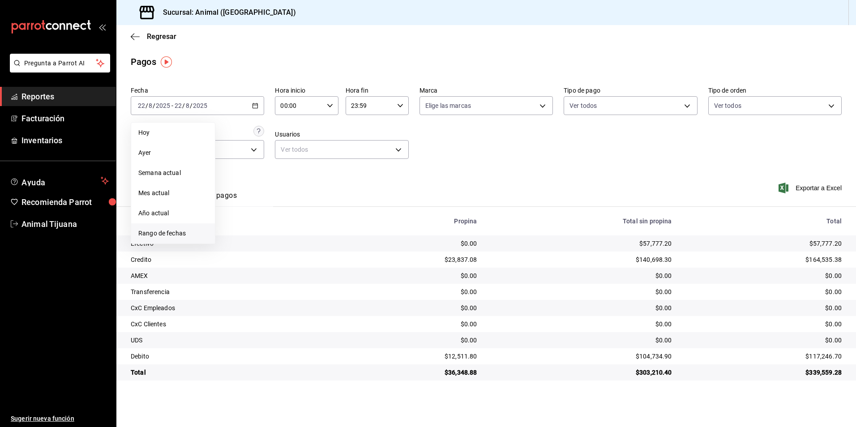
click at [179, 237] on span "Rango de fechas" at bounding box center [172, 233] width 69 height 9
click at [287, 223] on button "21" at bounding box center [282, 224] width 16 height 16
click at [240, 98] on div "[DATE] [DATE] - [DATE] [DATE]" at bounding box center [197, 105] width 133 height 19
click at [301, 224] on button "22" at bounding box center [298, 224] width 16 height 16
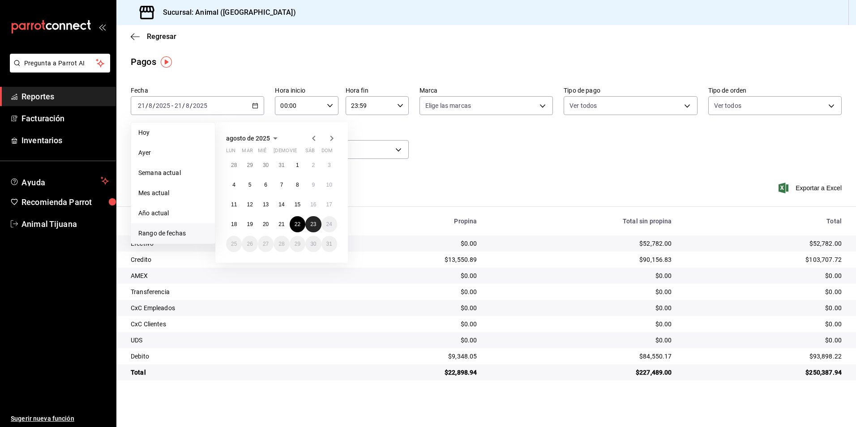
click at [308, 226] on button "23" at bounding box center [313, 224] width 16 height 16
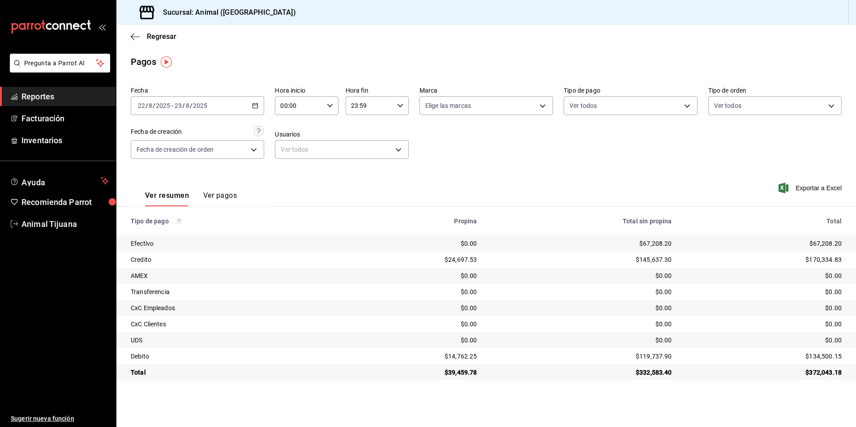
click at [317, 108] on input "00:00" at bounding box center [299, 106] width 48 height 18
click at [294, 168] on span "04" at bounding box center [290, 169] width 17 height 7
click at [404, 107] on div at bounding box center [428, 213] width 856 height 427
click at [404, 107] on div "23:59 Hora fin" at bounding box center [377, 105] width 63 height 19
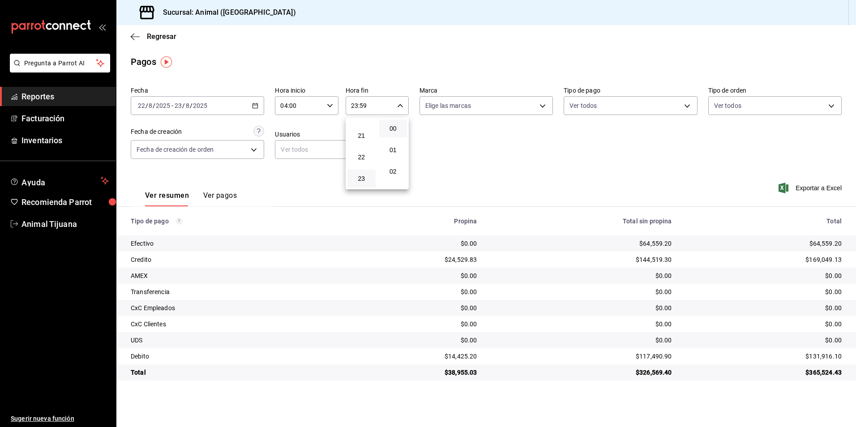
click at [392, 122] on button "00" at bounding box center [393, 129] width 28 height 18
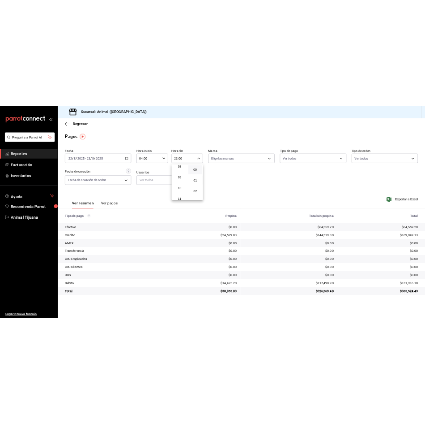
scroll to position [86, 0]
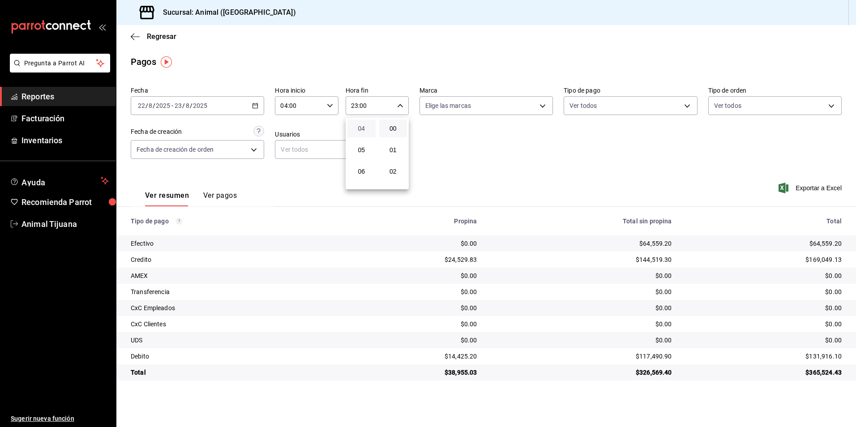
click at [366, 130] on span "04" at bounding box center [361, 128] width 17 height 7
click at [623, 110] on div at bounding box center [428, 213] width 856 height 427
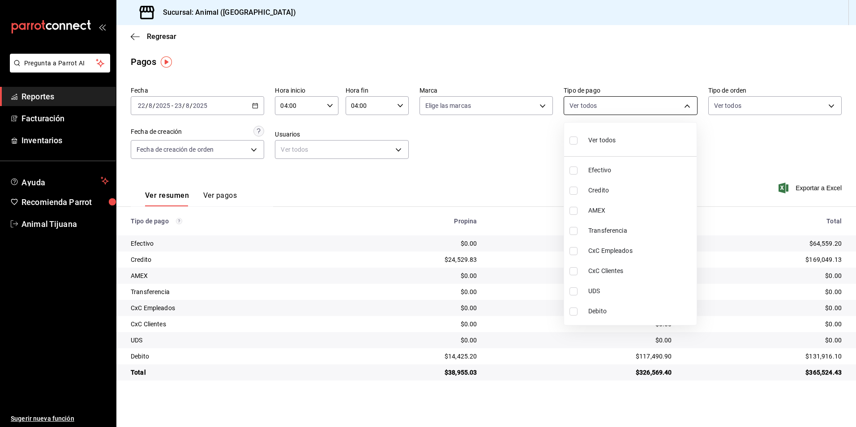
click at [625, 108] on body "Pregunta a Parrot AI Reportes Facturación Inventarios Ayuda Recomienda Parrot A…" at bounding box center [428, 213] width 856 height 427
click at [614, 189] on span "Credito" at bounding box center [640, 190] width 105 height 9
click at [599, 306] on li "Debito" at bounding box center [630, 311] width 133 height 20
click at [599, 186] on span "Credito" at bounding box center [640, 190] width 105 height 9
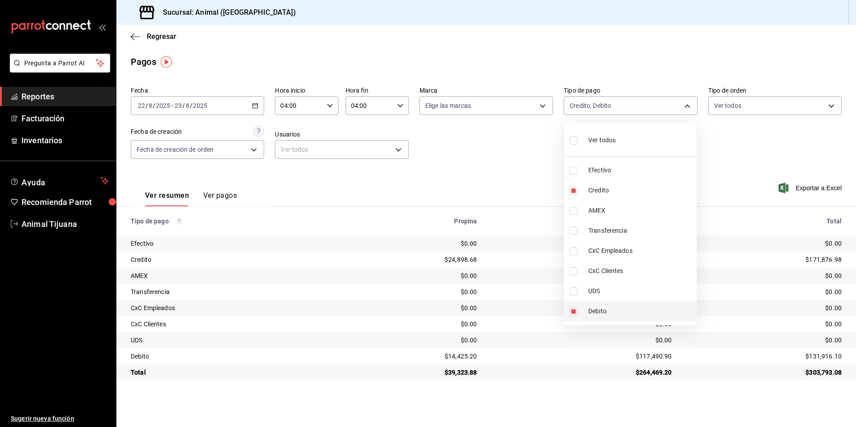
click at [594, 303] on li "Debito" at bounding box center [630, 311] width 133 height 20
click at [594, 304] on li "Debito" at bounding box center [630, 311] width 133 height 20
click at [619, 143] on li "Ver todos" at bounding box center [630, 139] width 133 height 26
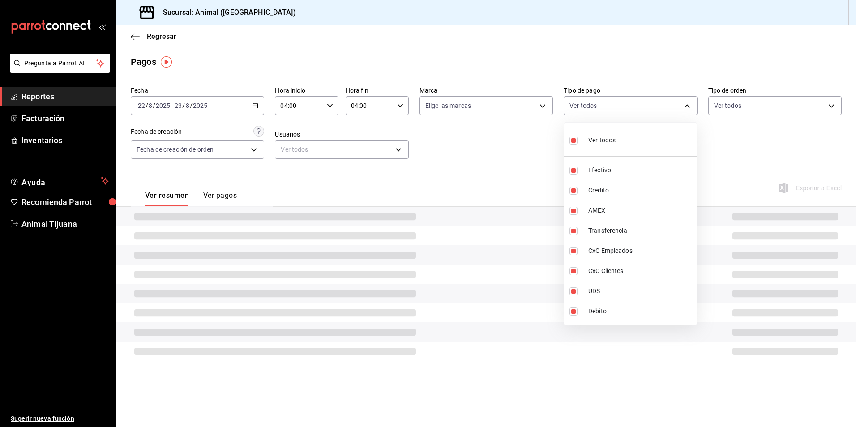
click at [619, 143] on li "Ver todos" at bounding box center [630, 139] width 133 height 26
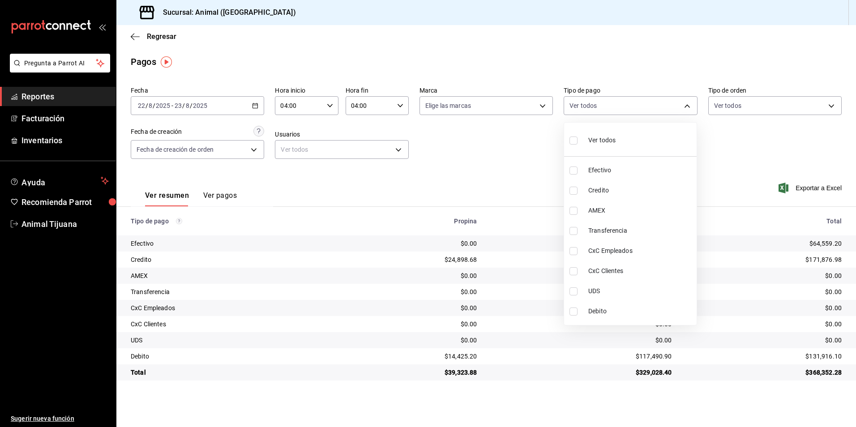
click at [585, 142] on div "Ver todos" at bounding box center [592, 139] width 46 height 19
click at [597, 189] on span "Credito" at bounding box center [640, 190] width 105 height 9
click at [586, 316] on li "Debito" at bounding box center [630, 311] width 133 height 20
click at [638, 142] on li "Ver todos" at bounding box center [630, 139] width 133 height 26
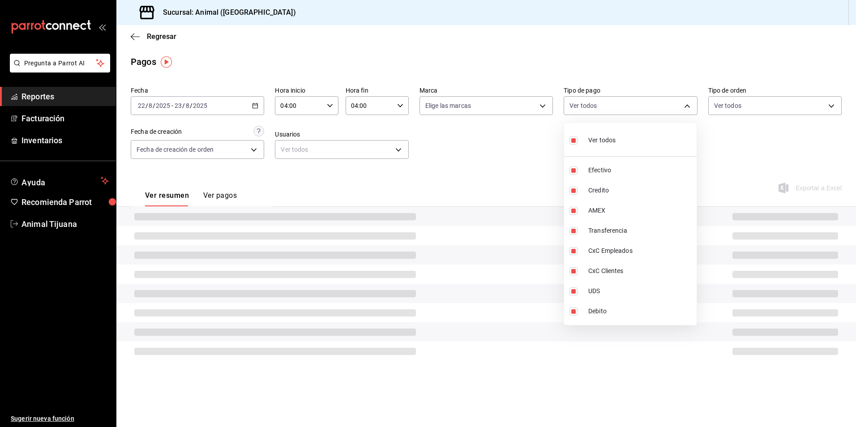
click at [638, 141] on li "Ver todos" at bounding box center [630, 139] width 133 height 26
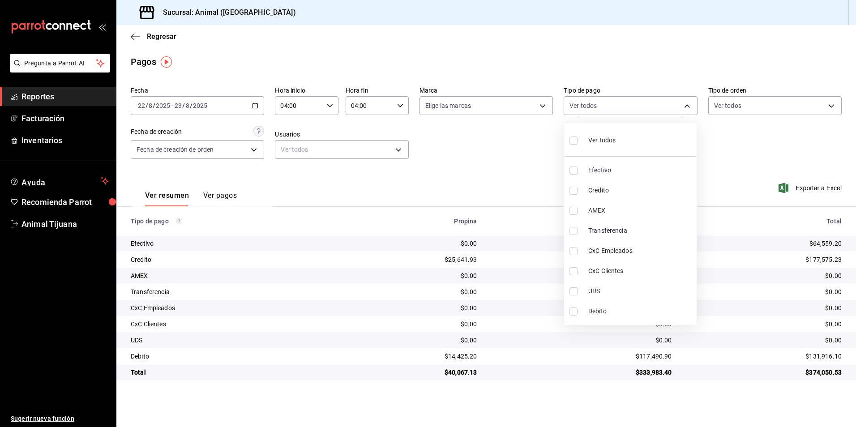
click at [629, 191] on span "Credito" at bounding box center [640, 190] width 105 height 9
click at [580, 312] on label at bounding box center [575, 312] width 12 height 8
click at [578, 312] on input "checkbox" at bounding box center [573, 312] width 8 height 8
click at [586, 308] on li "Debito" at bounding box center [630, 311] width 133 height 20
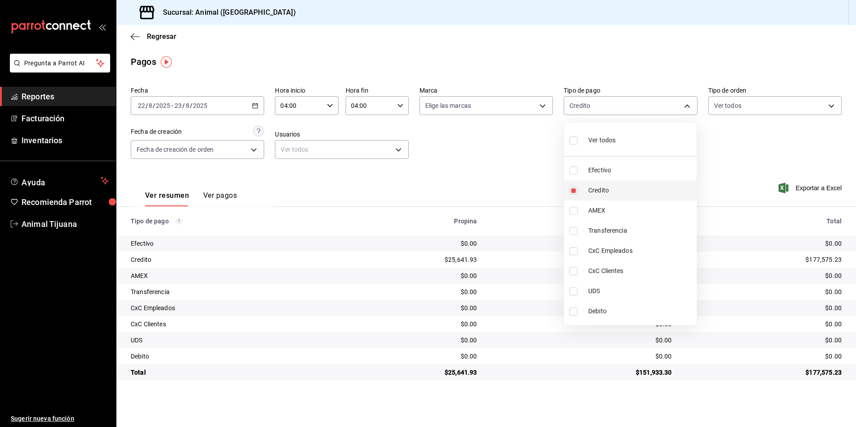
click at [601, 188] on span "Credito" at bounding box center [640, 190] width 105 height 9
click at [612, 192] on span "Credito" at bounding box center [640, 190] width 105 height 9
click at [581, 314] on li "Debito" at bounding box center [630, 311] width 133 height 20
click at [617, 147] on li "Ver todos" at bounding box center [630, 139] width 133 height 26
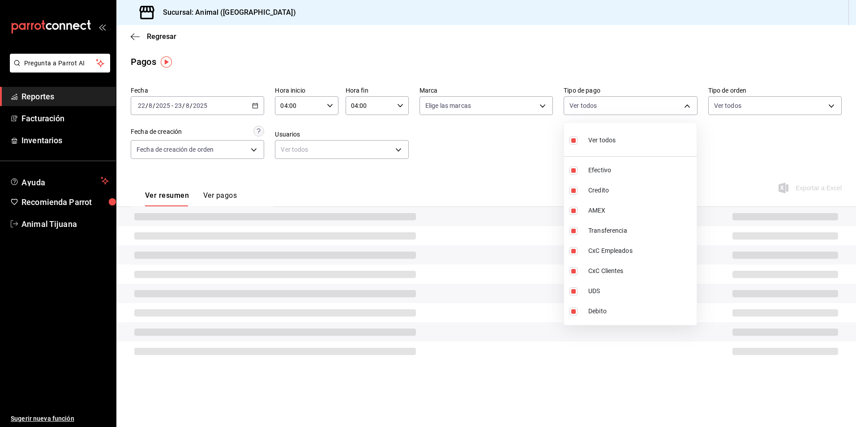
click at [617, 147] on li "Ver todos" at bounding box center [630, 139] width 133 height 26
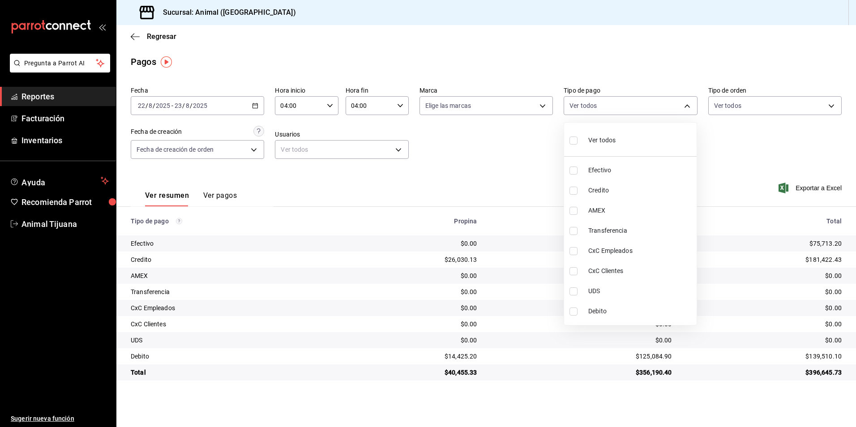
click at [638, 193] on span "Credito" at bounding box center [640, 190] width 105 height 9
click at [609, 310] on span "Debito" at bounding box center [640, 311] width 105 height 9
click at [631, 141] on li "Ver todos" at bounding box center [630, 139] width 133 height 26
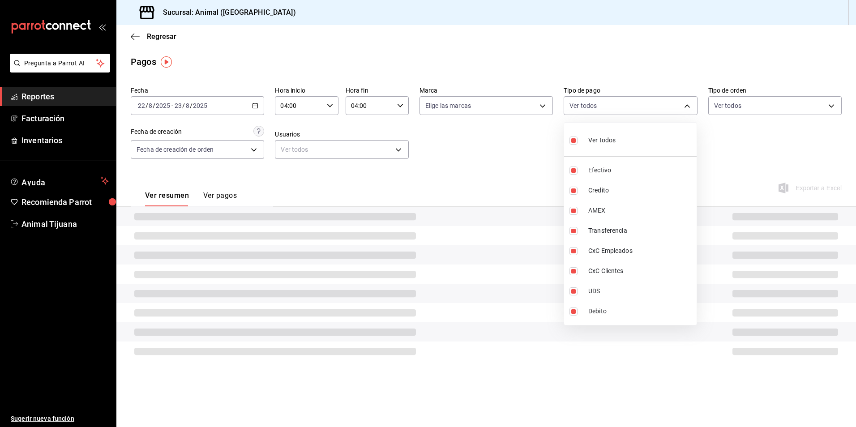
click at [631, 141] on li "Ver todos" at bounding box center [630, 139] width 133 height 26
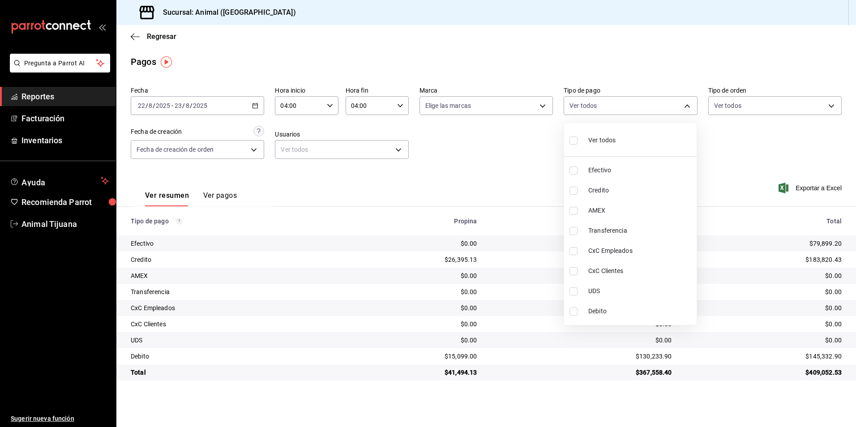
click at [602, 192] on span "Credito" at bounding box center [640, 190] width 105 height 9
click at [599, 307] on span "Debito" at bounding box center [640, 311] width 105 height 9
click at [603, 138] on span "Ver todos" at bounding box center [601, 140] width 27 height 9
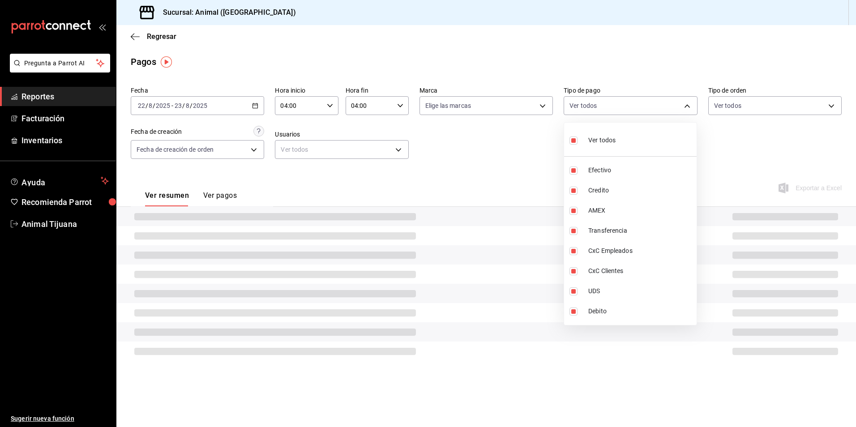
click at [603, 137] on span "Ver todos" at bounding box center [601, 140] width 27 height 9
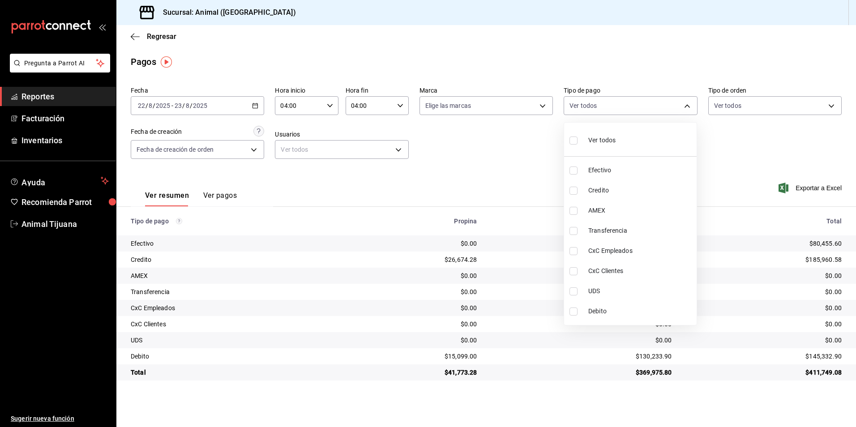
click at [588, 185] on li "Credito" at bounding box center [630, 190] width 133 height 20
click at [603, 312] on span "Debito" at bounding box center [640, 311] width 105 height 9
click at [635, 126] on li "Ver todos" at bounding box center [630, 139] width 133 height 26
click at [633, 130] on li "Ver todos" at bounding box center [630, 139] width 133 height 26
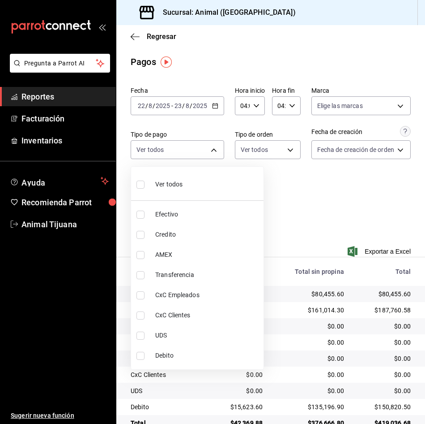
click at [307, 235] on div at bounding box center [212, 212] width 425 height 424
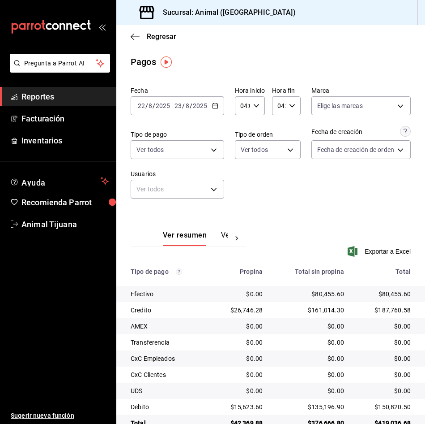
click at [309, 221] on div "Ver resumen Ver pagos Exportar a Excel" at bounding box center [270, 238] width 309 height 58
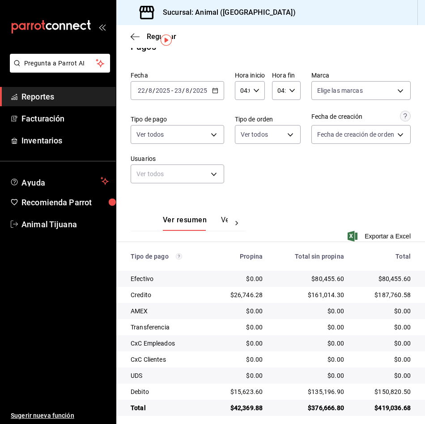
scroll to position [22, 0]
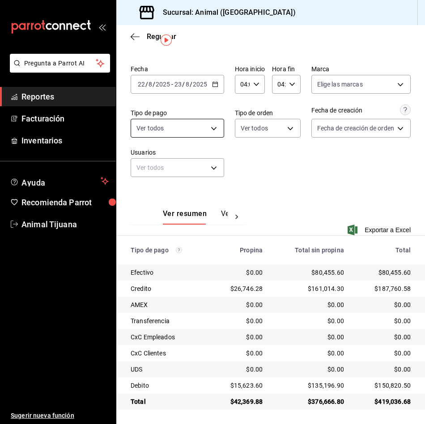
click at [210, 126] on body "Pregunta a Parrot AI Reportes Facturación Inventarios Ayuda Recomienda Parrot A…" at bounding box center [212, 212] width 425 height 424
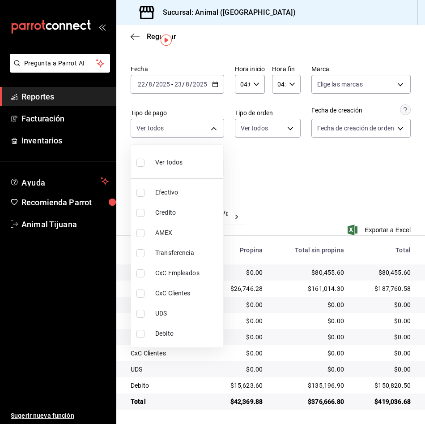
click at [183, 210] on span "Credito" at bounding box center [187, 212] width 64 height 9
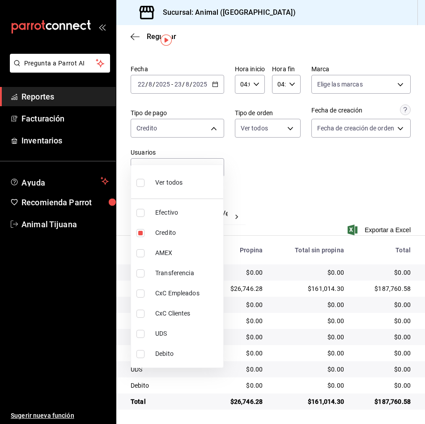
click at [159, 352] on span "Debito" at bounding box center [187, 353] width 64 height 9
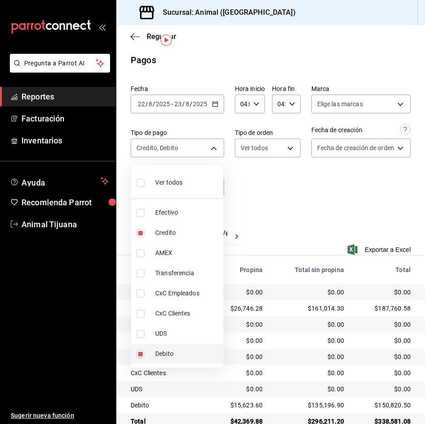
scroll to position [22, 0]
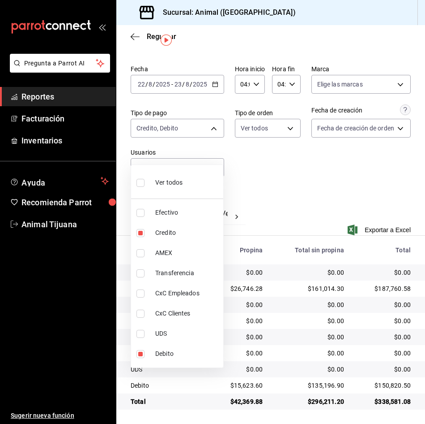
click at [178, 184] on span "Ver todos" at bounding box center [168, 182] width 27 height 9
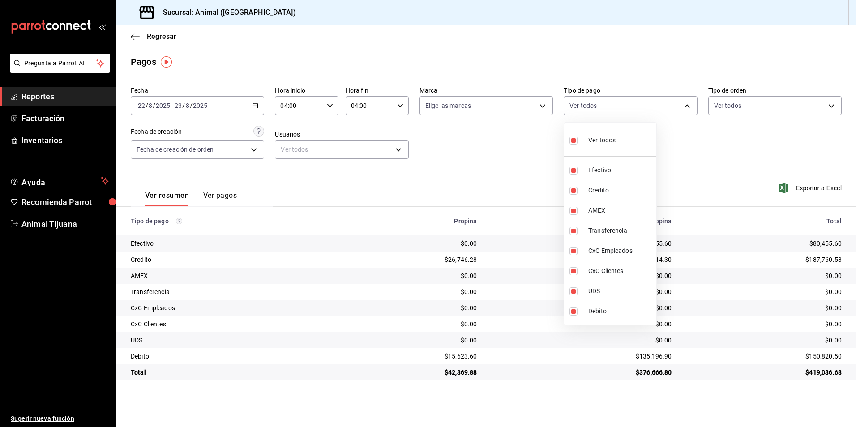
click at [146, 30] on div at bounding box center [428, 213] width 856 height 427
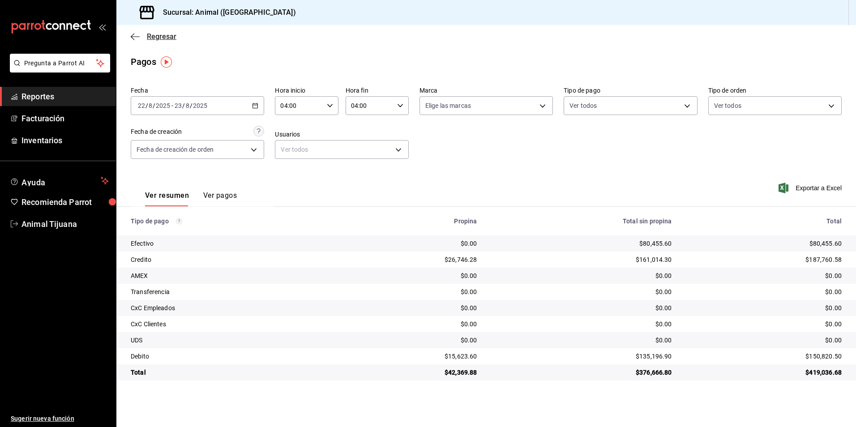
click at [154, 34] on span "Regresar" at bounding box center [162, 36] width 30 height 9
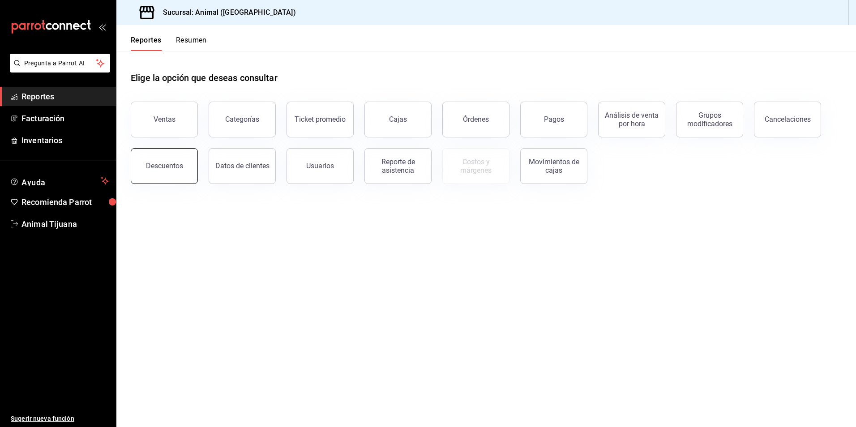
click at [155, 172] on button "Descuentos" at bounding box center [164, 166] width 67 height 36
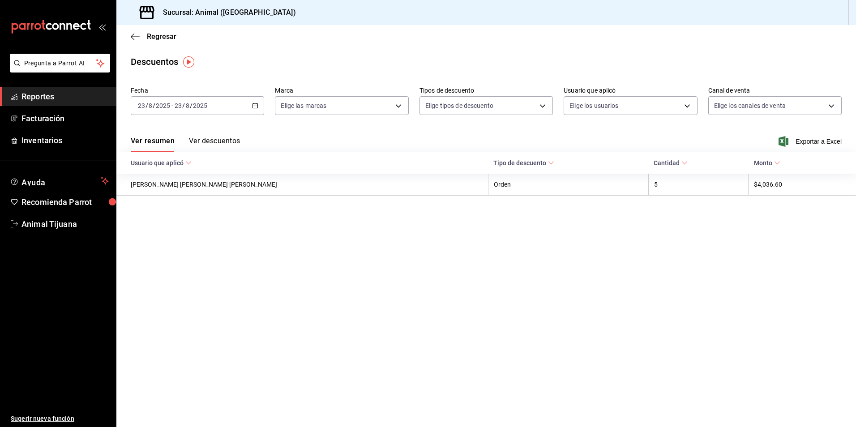
click at [240, 108] on div "[DATE] [DATE] - [DATE] [DATE]" at bounding box center [197, 105] width 133 height 19
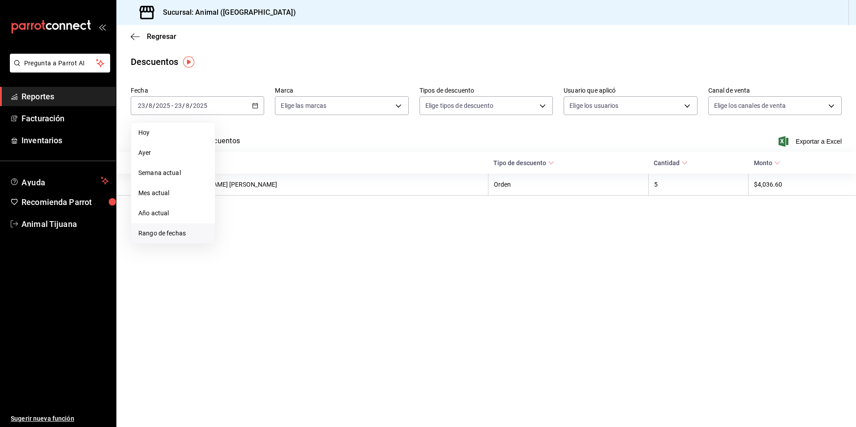
click at [188, 238] on span "Rango de fechas" at bounding box center [172, 233] width 69 height 9
click at [298, 225] on abbr "22" at bounding box center [298, 224] width 6 height 6
click at [315, 224] on abbr "23" at bounding box center [313, 224] width 6 height 6
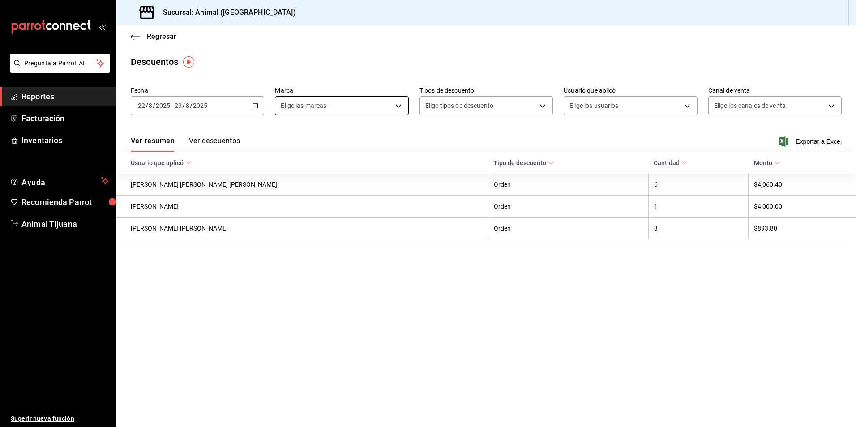
click at [329, 110] on body "Pregunta a Parrot AI Reportes Facturación Inventarios Ayuda Recomienda Parrot A…" at bounding box center [428, 213] width 856 height 427
click at [321, 147] on div "Ver todas" at bounding box center [304, 139] width 46 height 19
click at [656, 103] on div at bounding box center [428, 213] width 856 height 427
click at [655, 103] on body "Pregunta a Parrot AI Reportes Facturación Inventarios Ayuda Recomienda Parrot A…" at bounding box center [428, 213] width 856 height 427
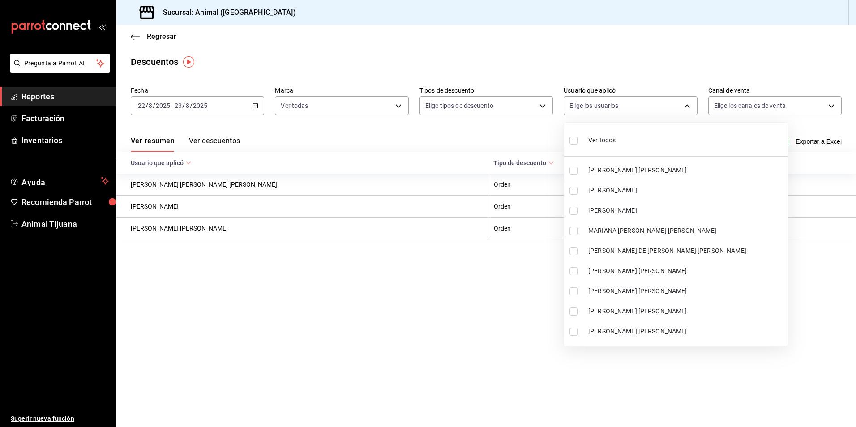
click at [655, 104] on div at bounding box center [428, 213] width 856 height 427
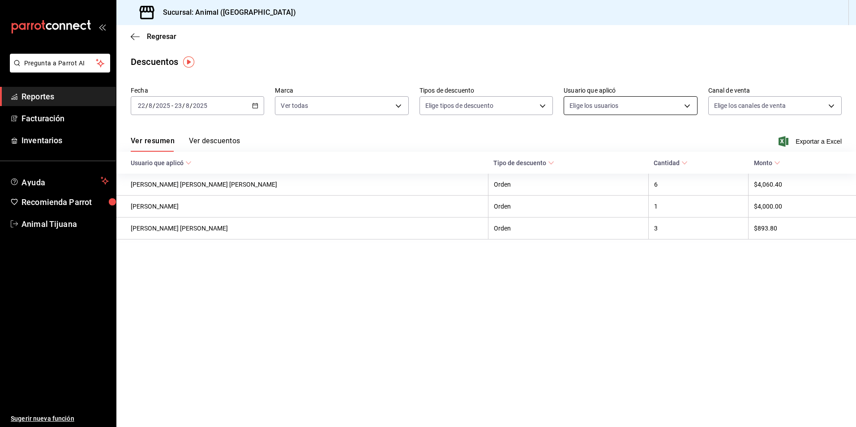
click at [656, 109] on body "Pregunta a Parrot AI Reportes Facturación Inventarios Ayuda Recomienda Parrot A…" at bounding box center [428, 213] width 856 height 427
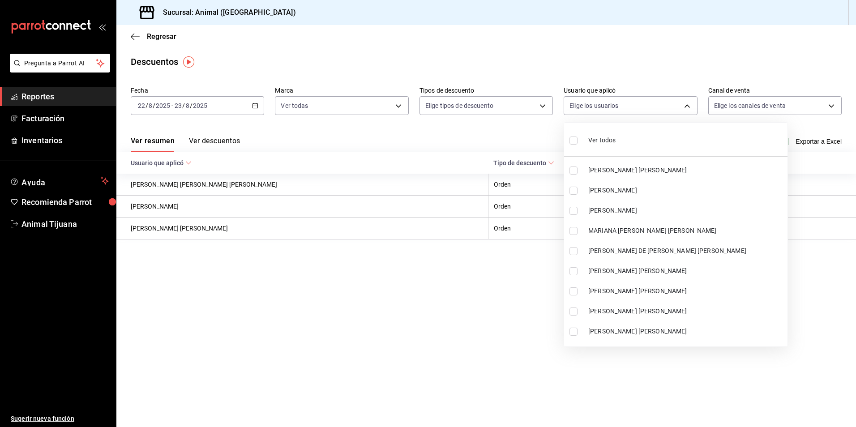
click at [642, 133] on li "Ver todos" at bounding box center [675, 139] width 223 height 26
click at [639, 140] on ul "Ver todos [PERSON_NAME] [PERSON_NAME] [PERSON_NAME] [PERSON_NAME] [PERSON_NAME]…" at bounding box center [675, 235] width 223 height 224
click at [150, 320] on div at bounding box center [428, 213] width 856 height 427
